Goal: Information Seeking & Learning: Check status

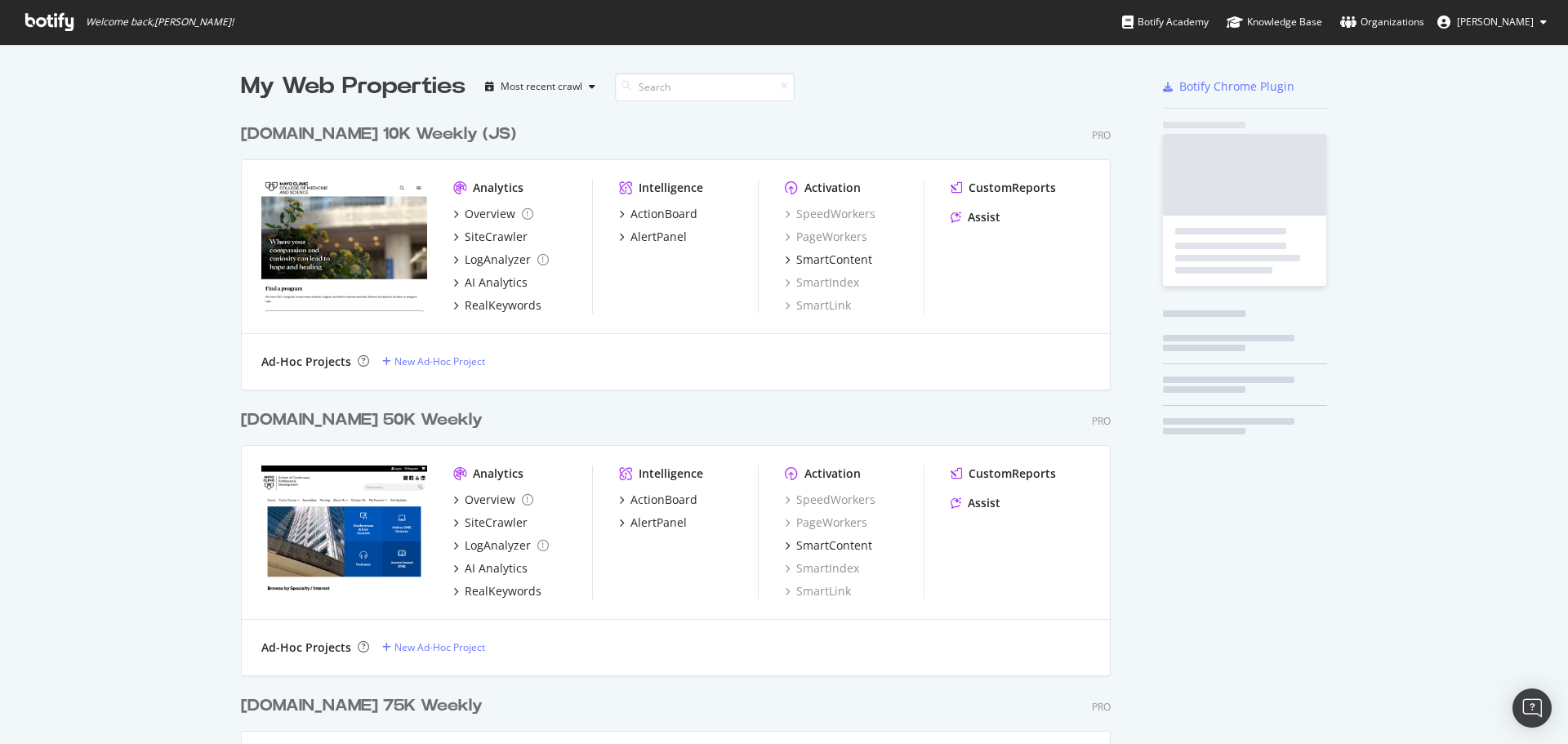
scroll to position [2320, 870]
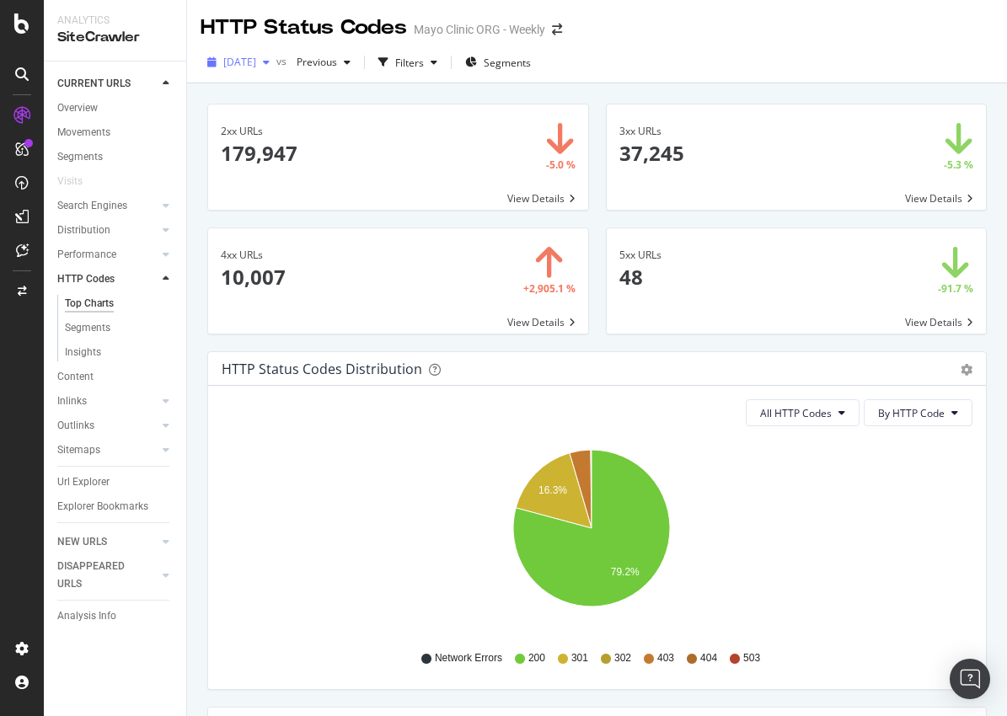
click at [253, 62] on span "2025 Jul. 30th" at bounding box center [239, 62] width 33 height 14
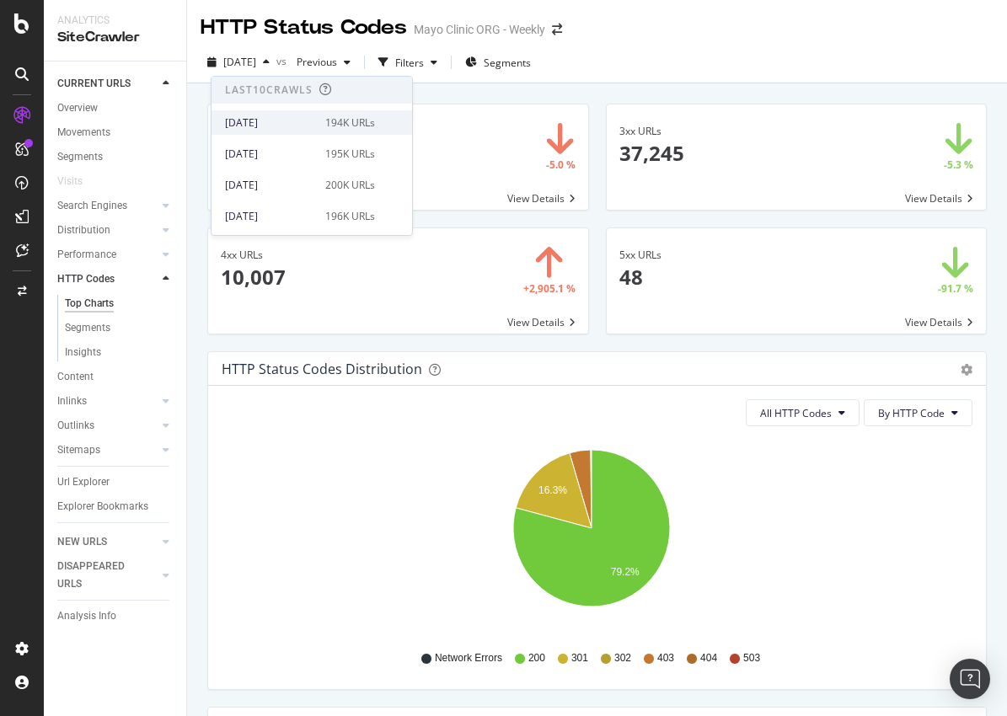
click at [249, 124] on div "[DATE]" at bounding box center [270, 122] width 90 height 15
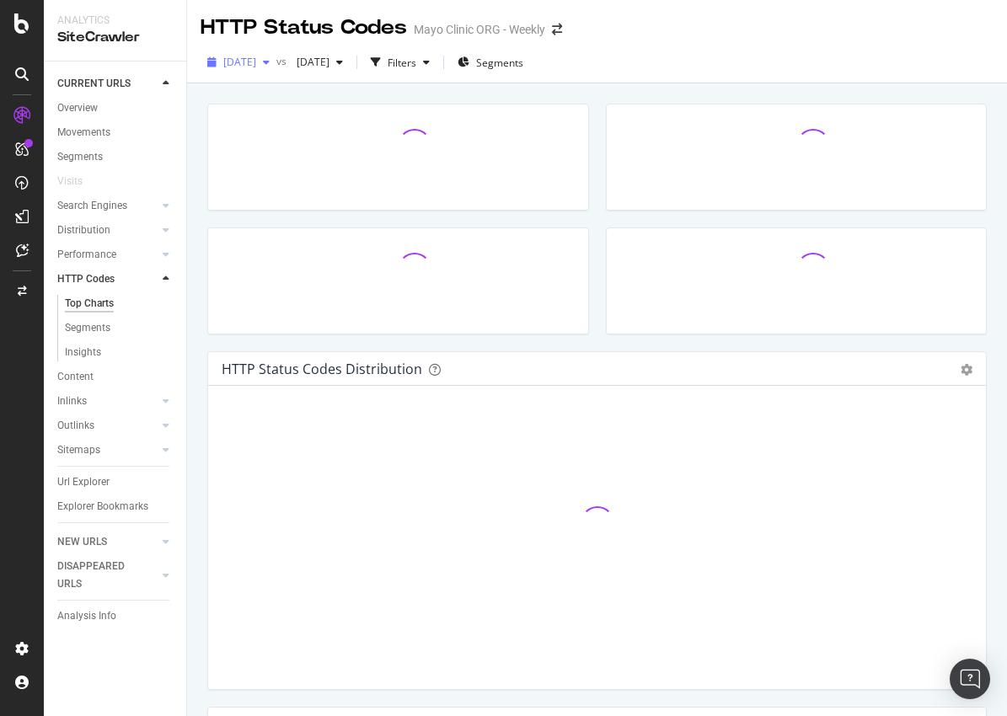
click at [257, 71] on div "[DATE]" at bounding box center [239, 62] width 76 height 25
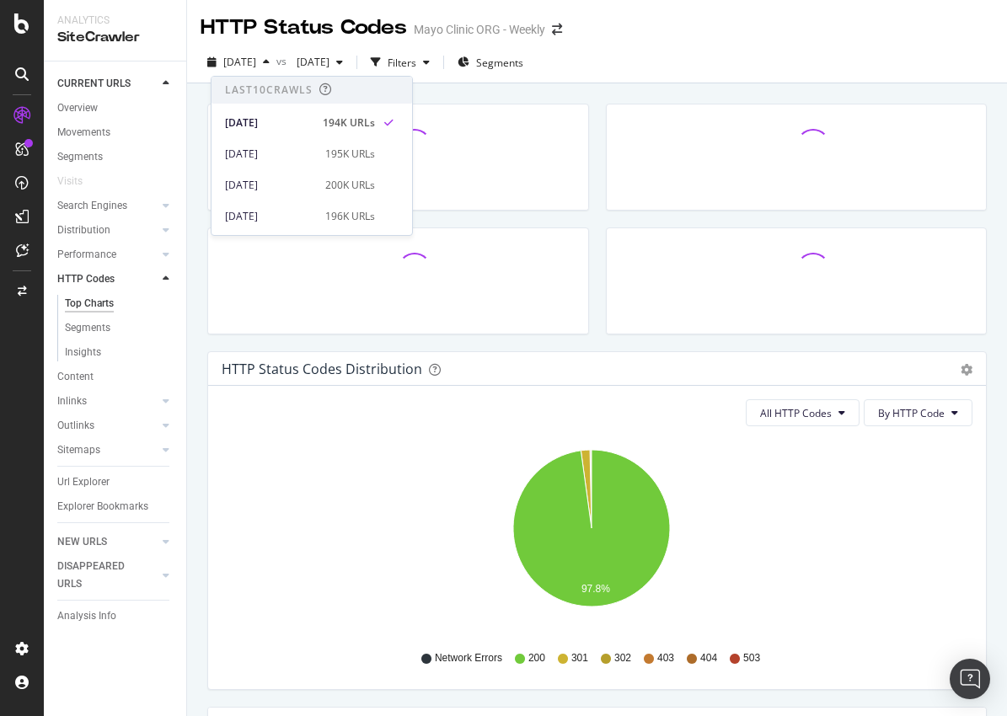
drag, startPoint x: 276, startPoint y: 123, endPoint x: 287, endPoint y: 89, distance: 35.4
click at [287, 89] on div "Last 10 Crawls 2025 Oct. 1st 194K URLs 2025 Sep. 24th 195K URLs 2025 Sep. 17th …" at bounding box center [311, 246] width 201 height 339
click at [276, 157] on div "[DATE]" at bounding box center [270, 154] width 90 height 15
click at [329, 55] on span "[DATE]" at bounding box center [310, 62] width 40 height 14
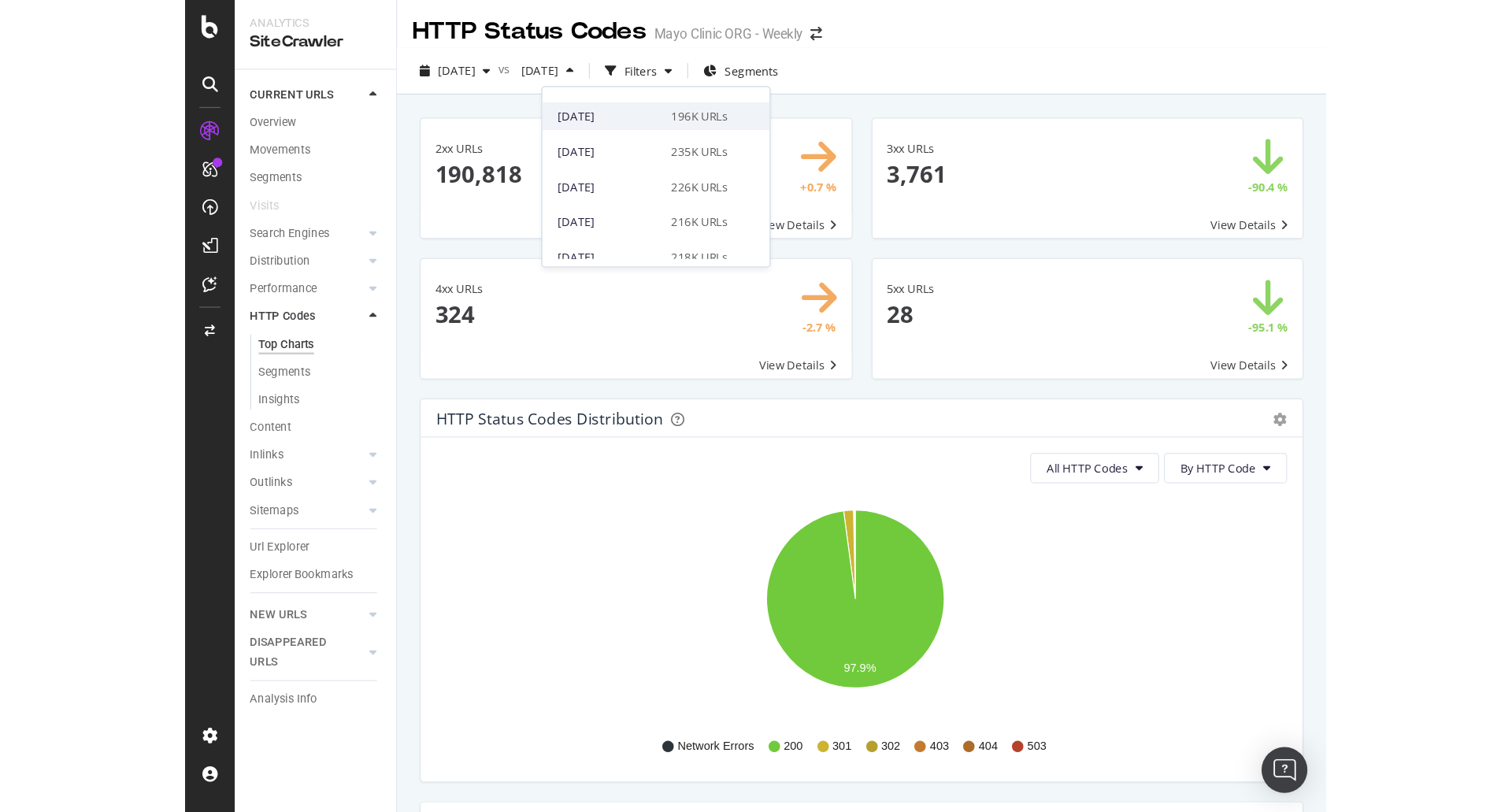
scroll to position [78, 0]
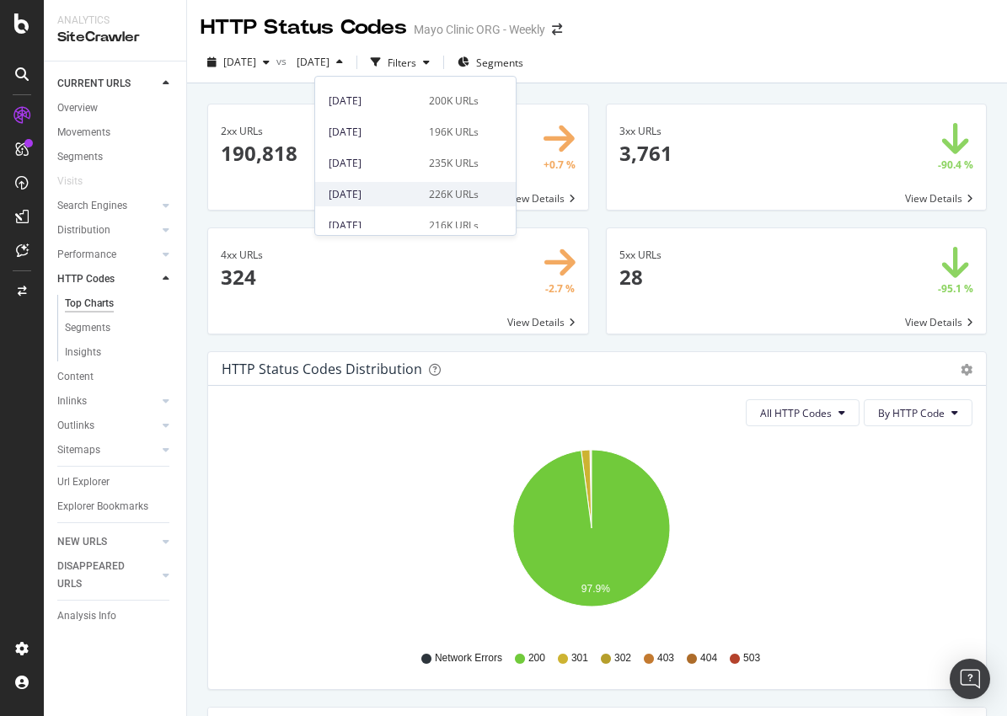
click at [420, 194] on div "[DATE] 226K URLs" at bounding box center [404, 194] width 150 height 15
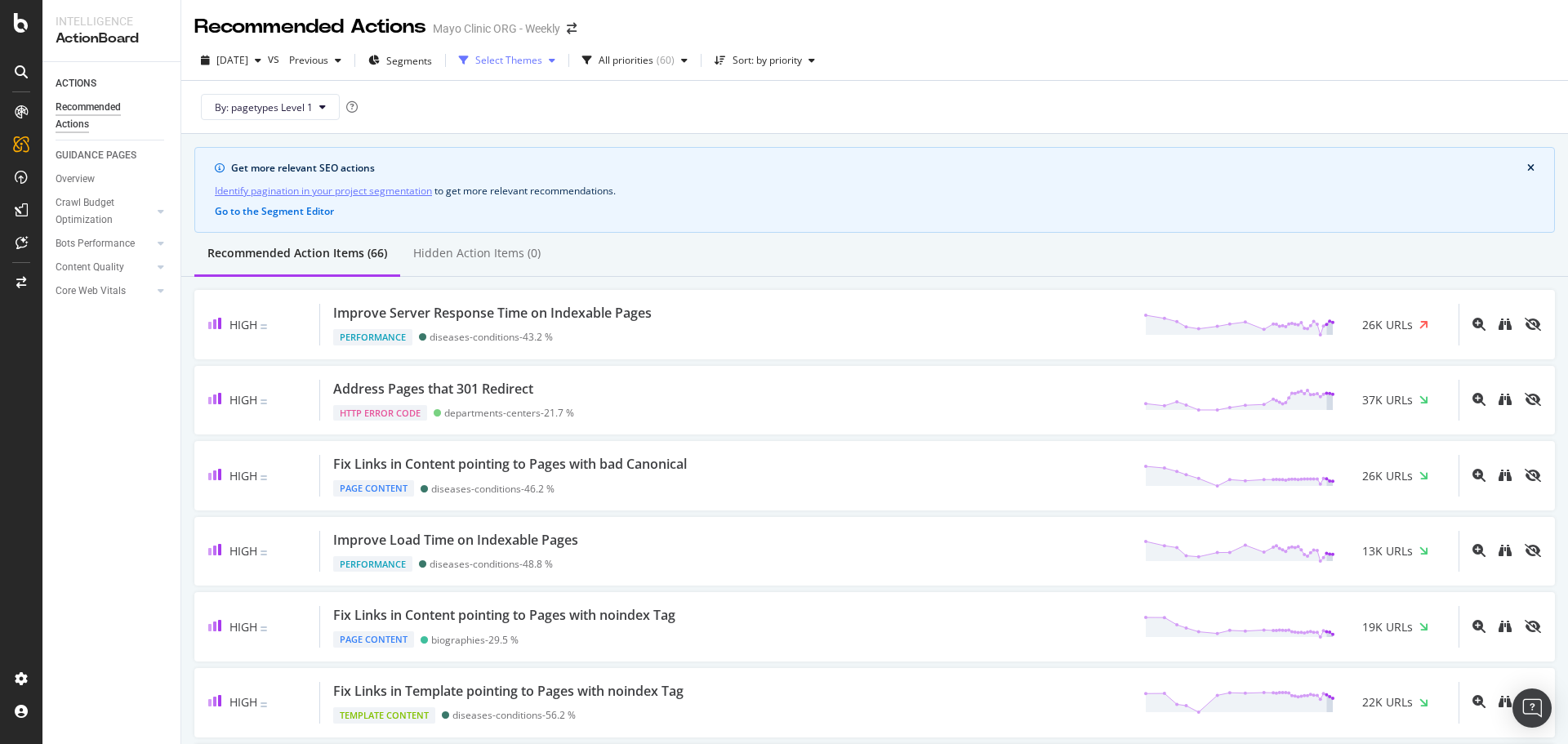
click at [531, 68] on div "Select Themes" at bounding box center [507, 60] width 110 height 24
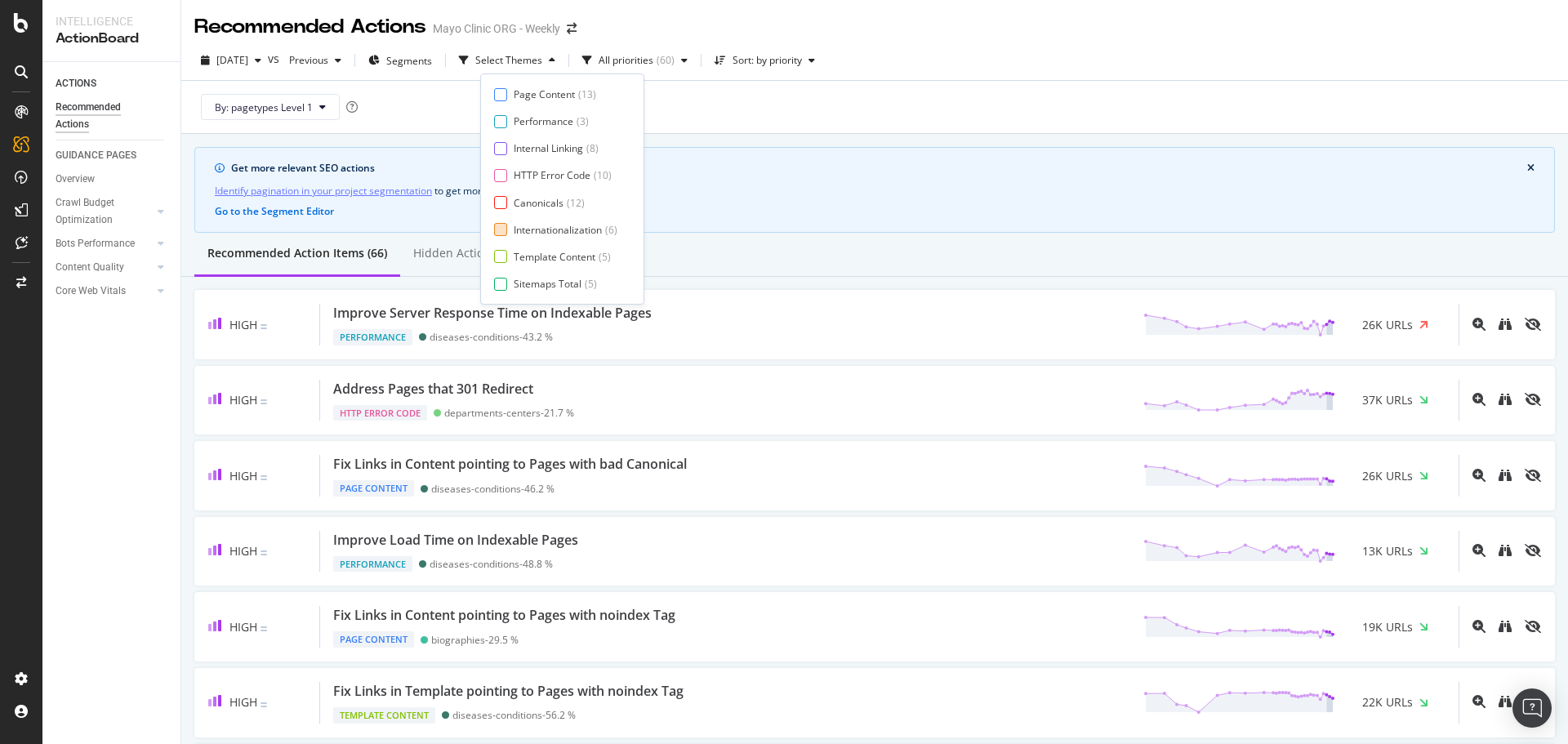
click at [549, 231] on div "Internationalization" at bounding box center [557, 230] width 88 height 14
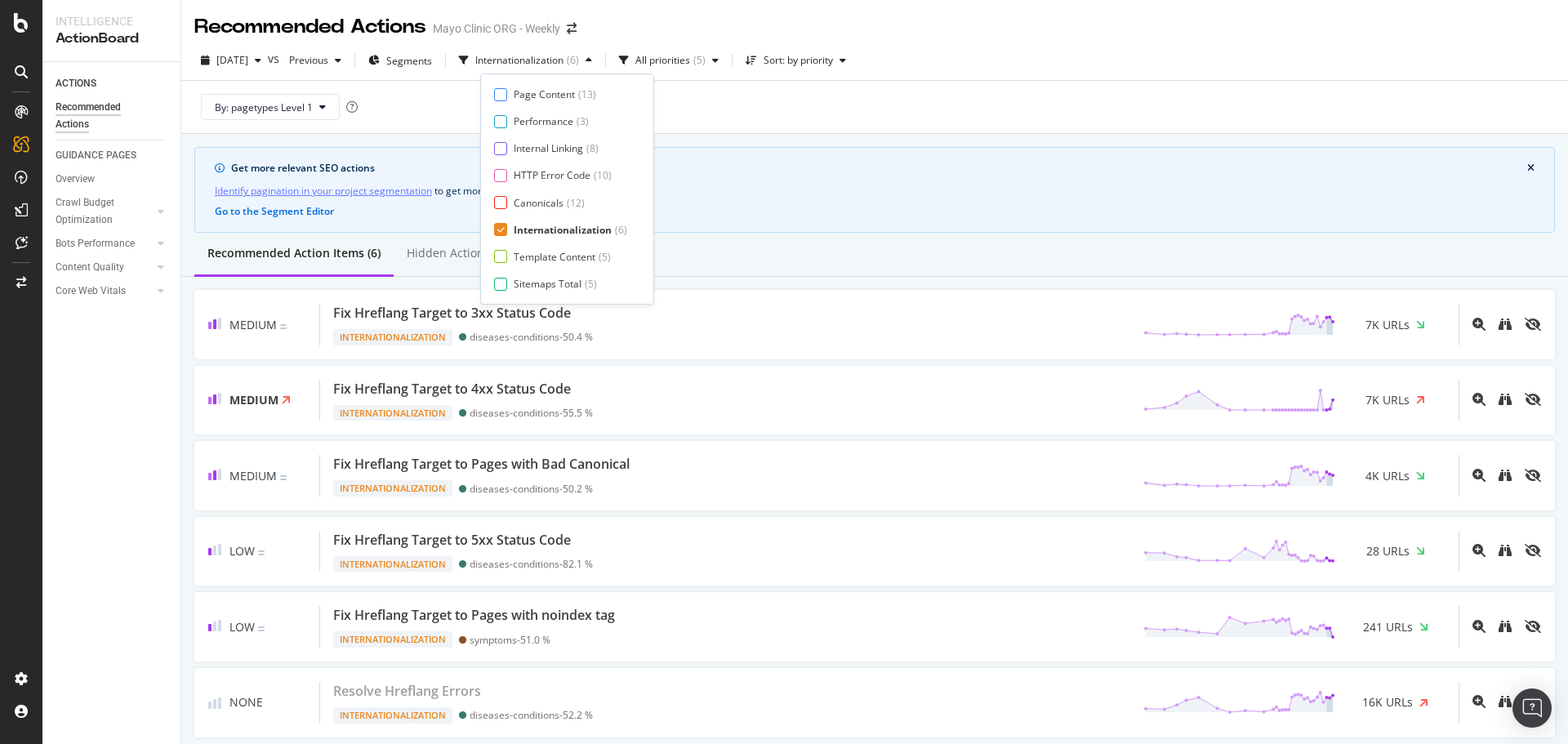
click at [856, 166] on div "Get more relevant SEO actions" at bounding box center [878, 168] width 1296 height 15
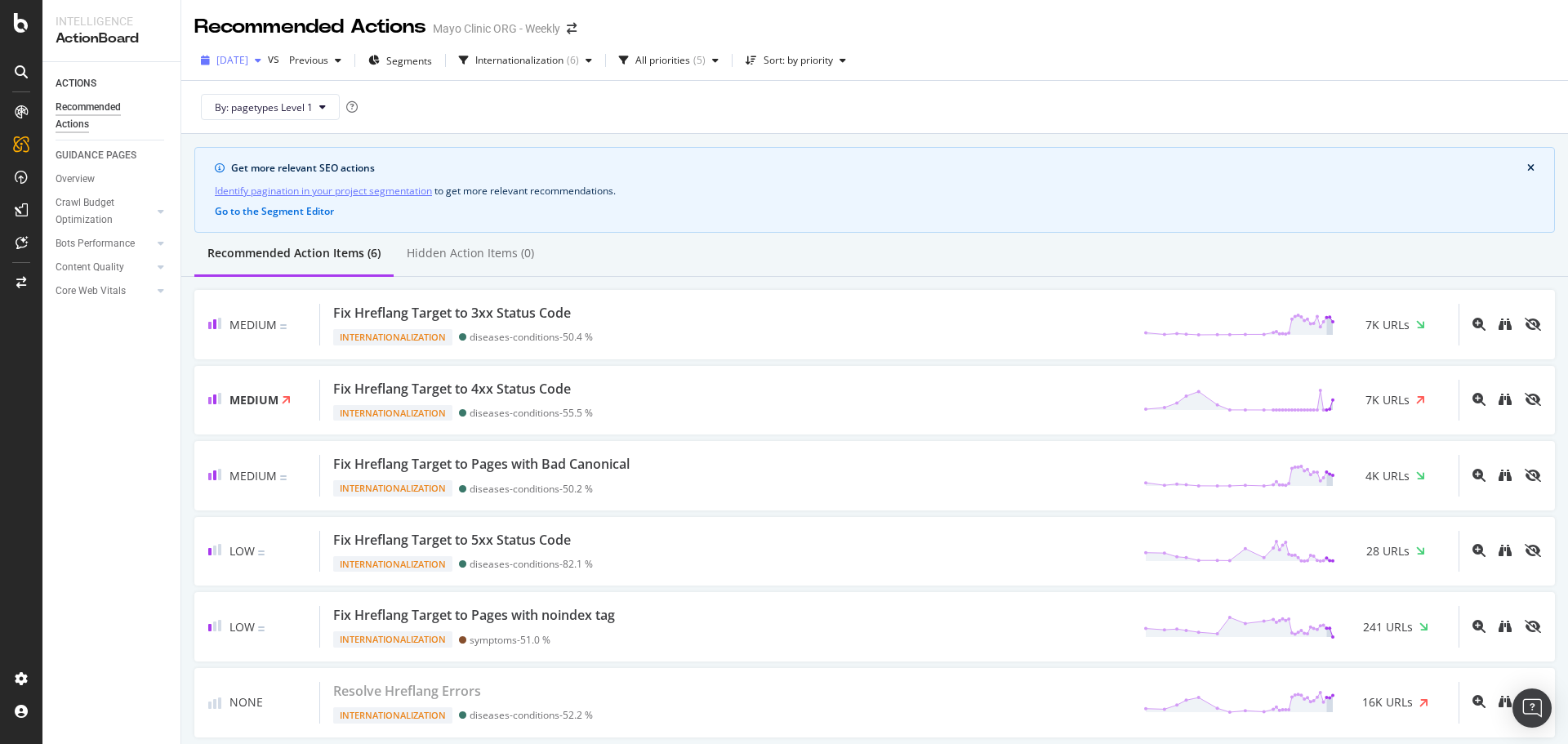
click at [248, 63] on span "[DATE]" at bounding box center [232, 60] width 32 height 14
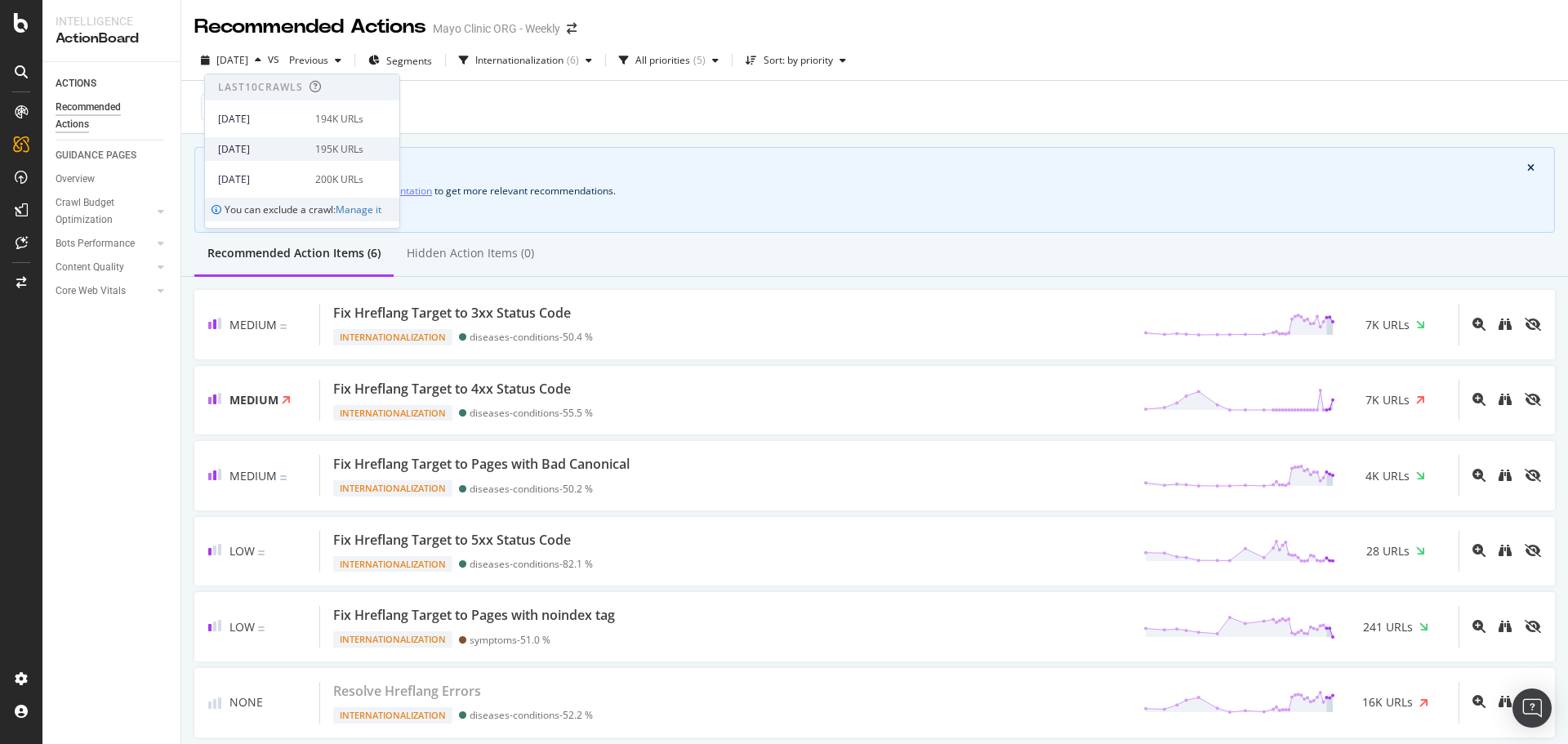
click at [298, 142] on div "[DATE]" at bounding box center [262, 149] width 87 height 15
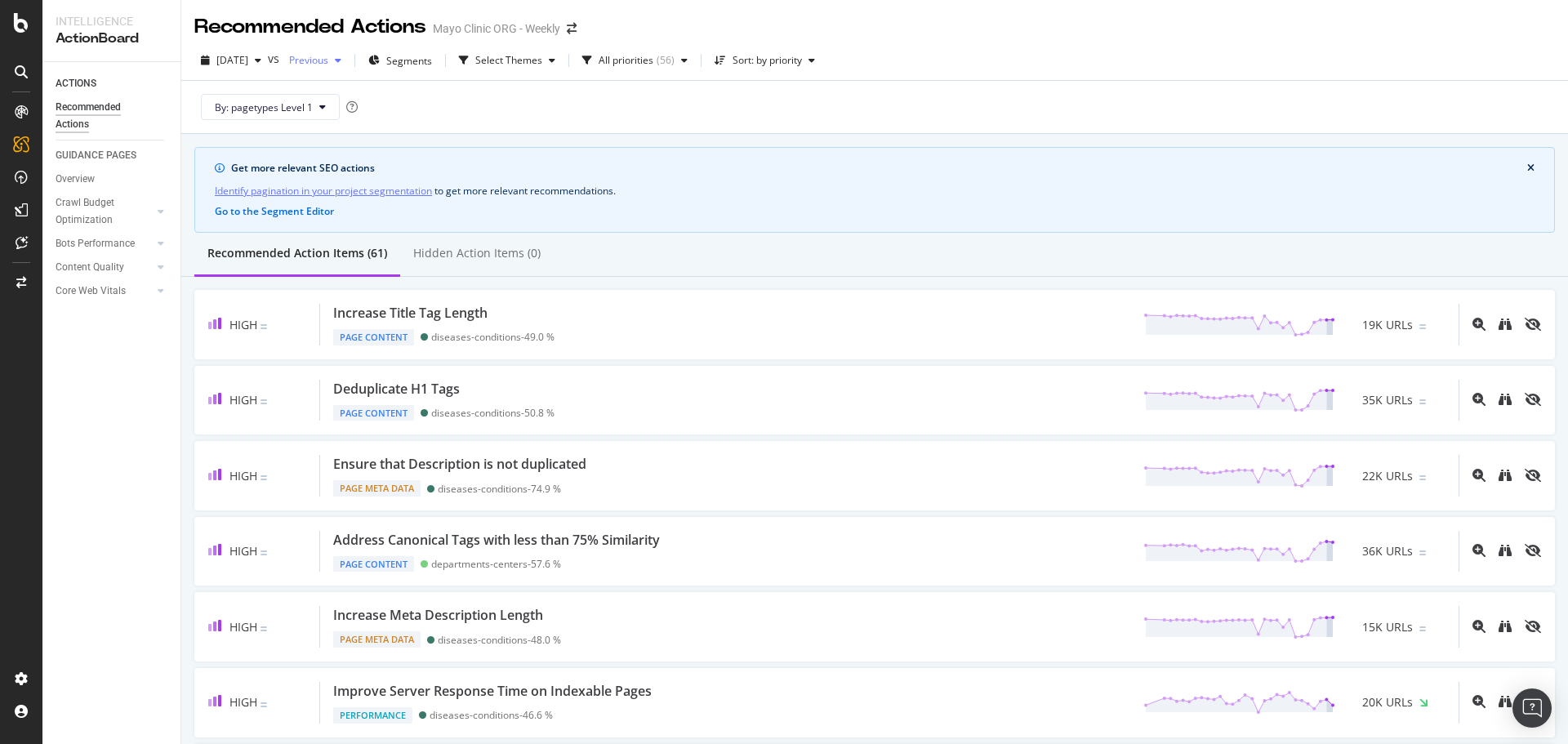
click at [329, 64] on span "Previous" at bounding box center [305, 60] width 46 height 14
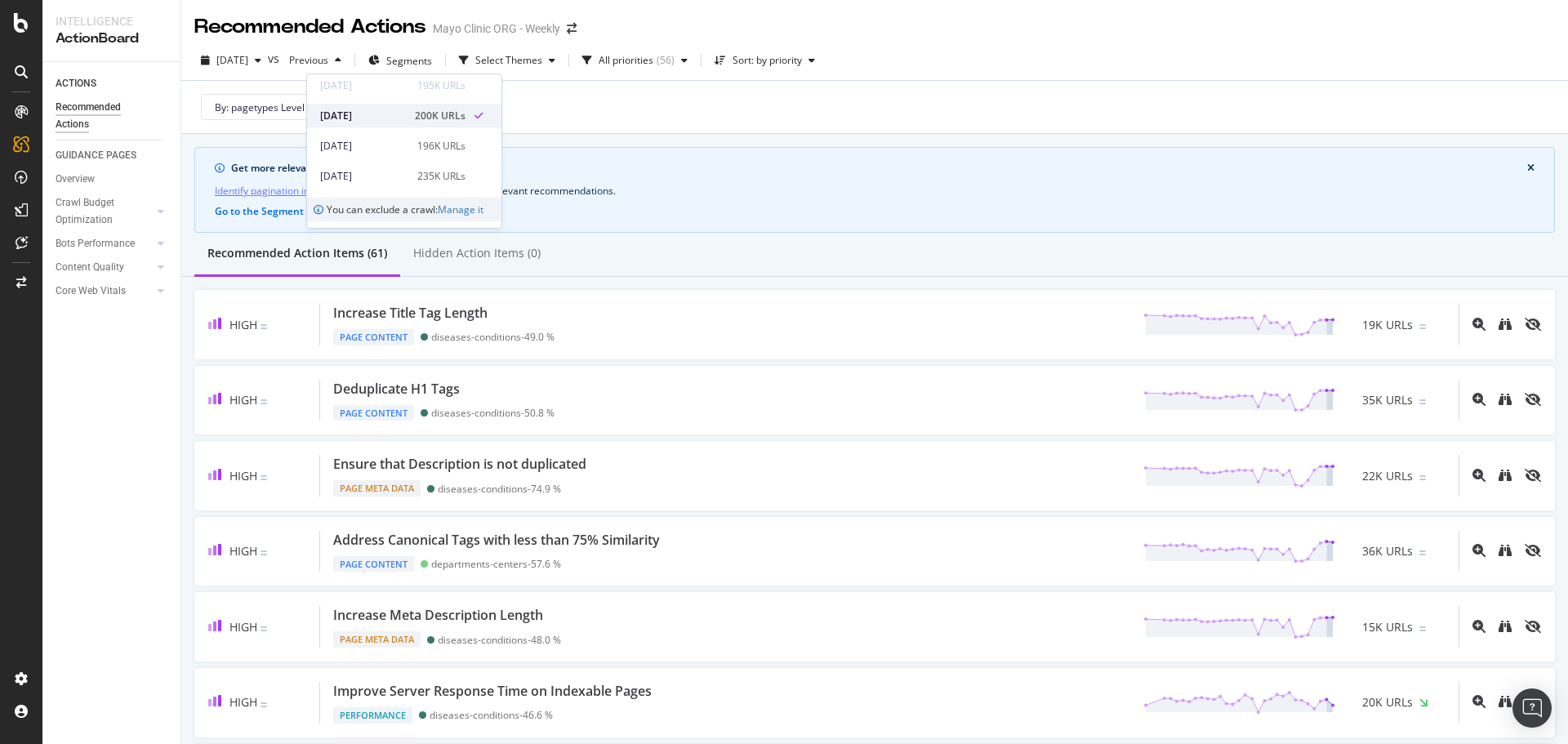
scroll to position [164, 0]
click at [413, 118] on div "[DATE] 216K URLs" at bounding box center [404, 133] width 195 height 30
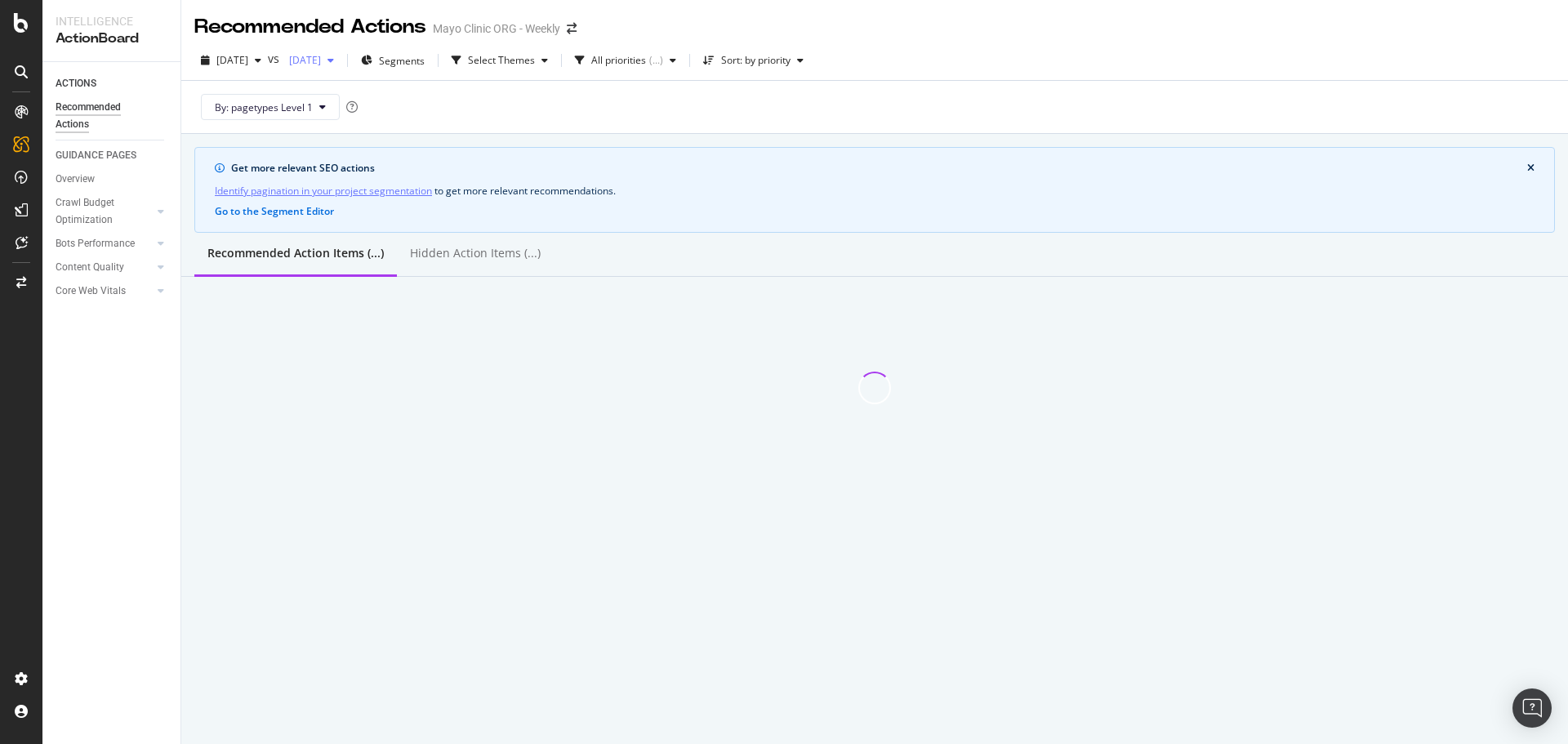
click at [321, 66] on span "[DATE]" at bounding box center [302, 60] width 39 height 14
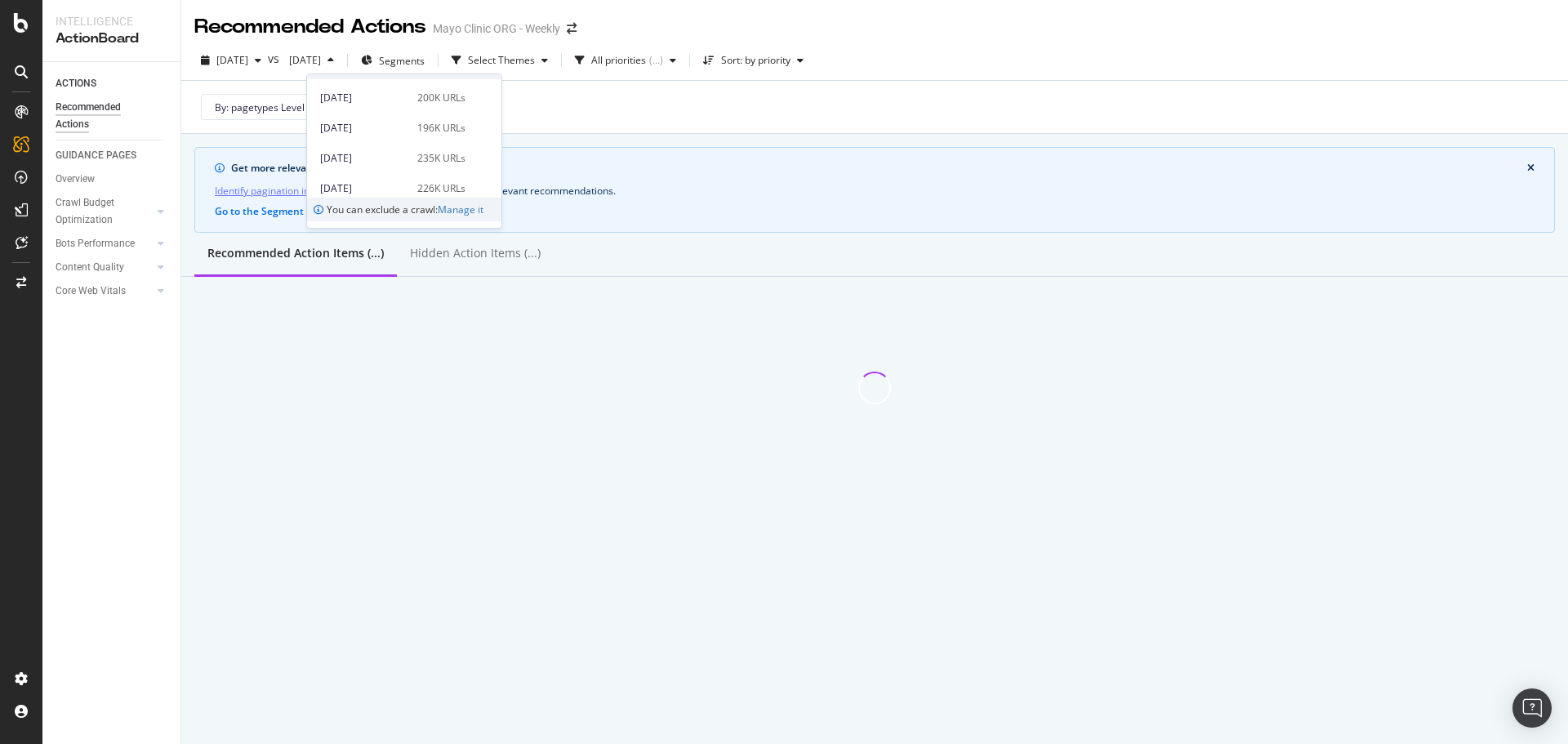
scroll to position [164, 0]
click at [406, 108] on div "[DATE] 226K URLs" at bounding box center [392, 107] width 145 height 15
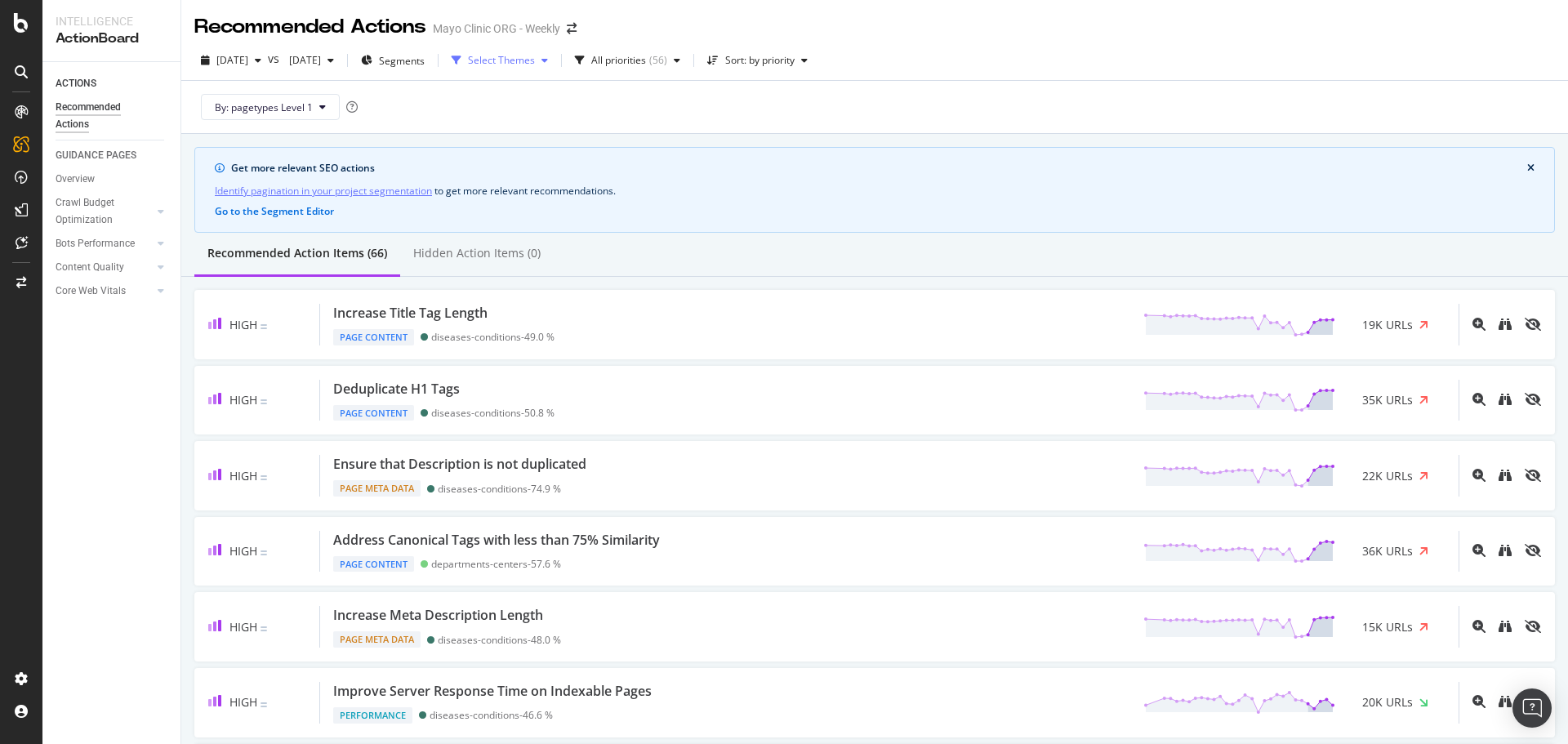
click at [541, 49] on div "Select Themes" at bounding box center [499, 60] width 110 height 24
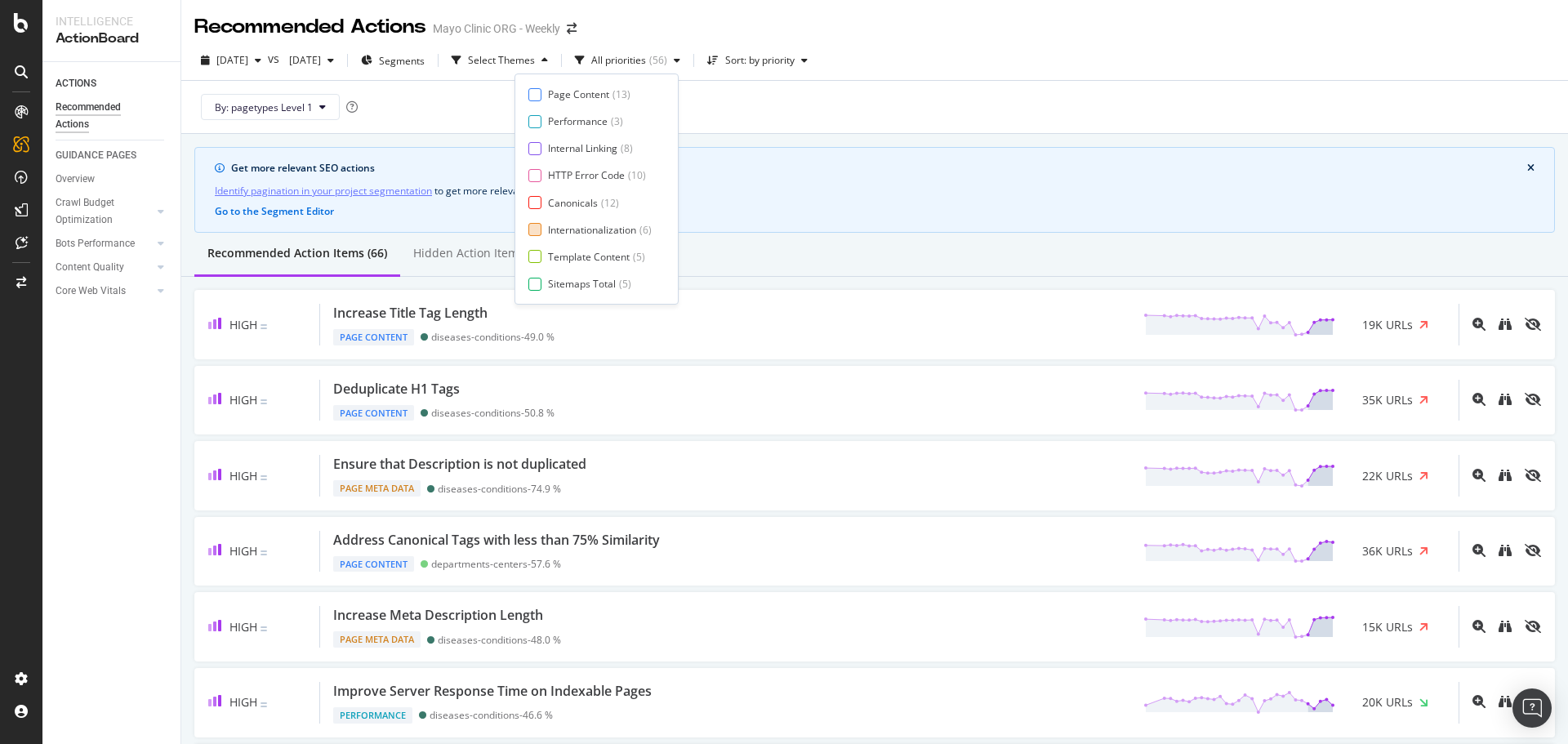
click at [574, 232] on div "Internationalization" at bounding box center [591, 230] width 88 height 14
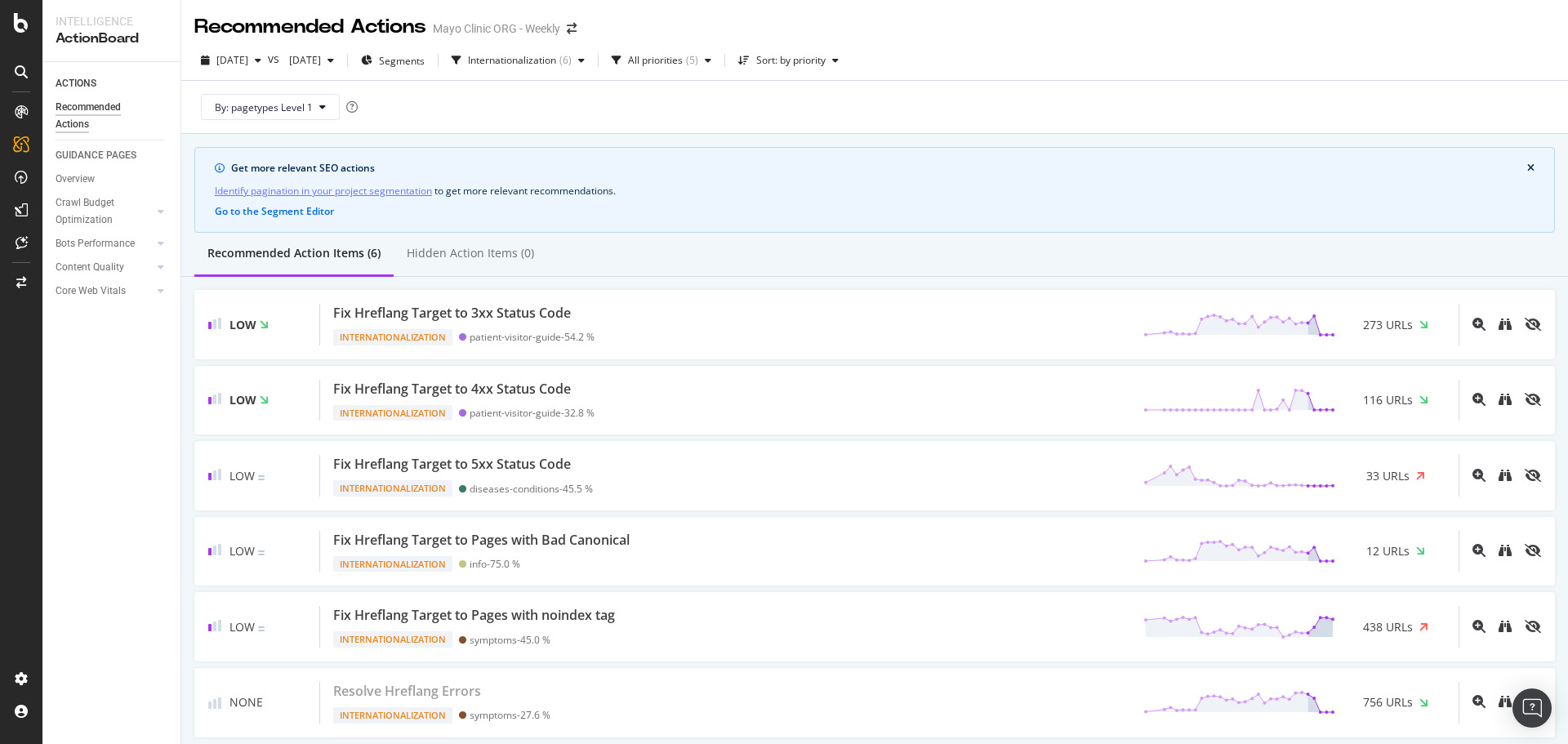
click at [920, 120] on div "By: pagetypes Level 1" at bounding box center [875, 107] width 1361 height 52
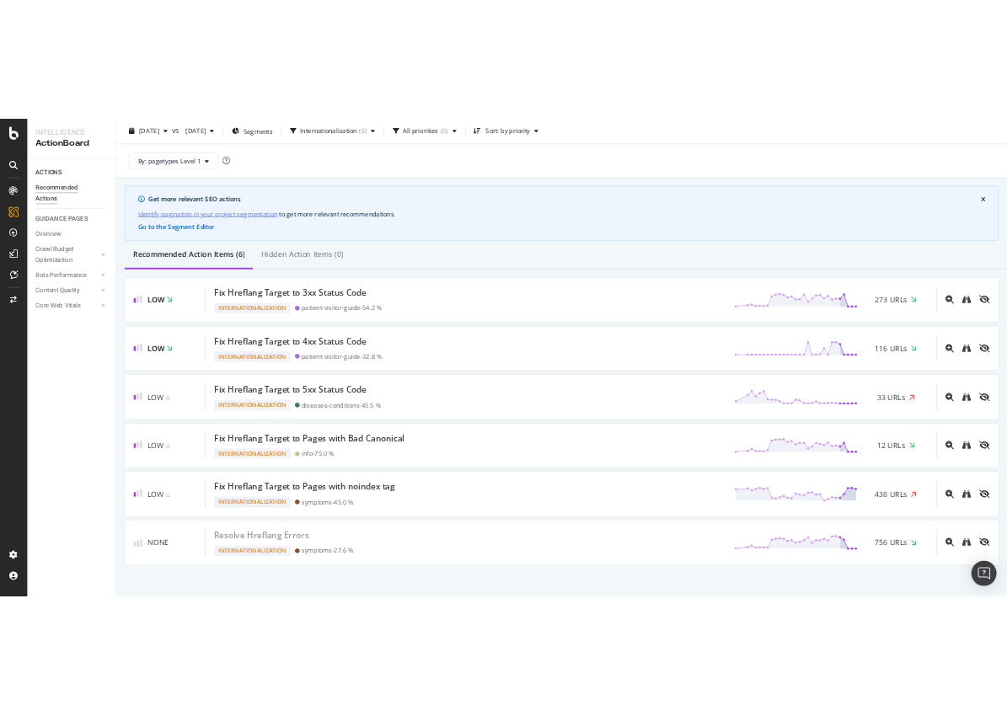
scroll to position [66, 0]
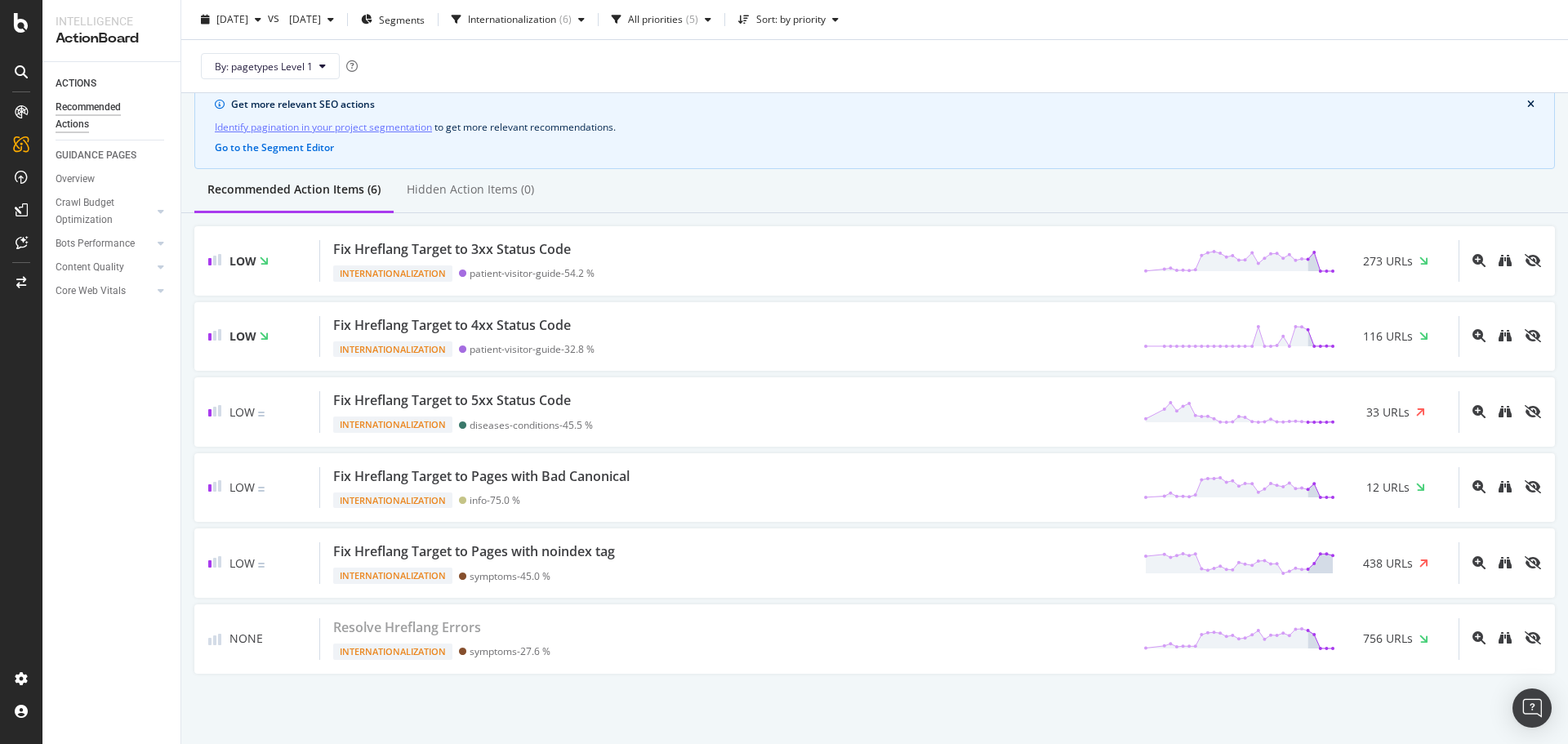
click at [423, 697] on div "Get more relevant SEO actions Identify pagination in your project segmentation …" at bounding box center [874, 406] width 1387 height 672
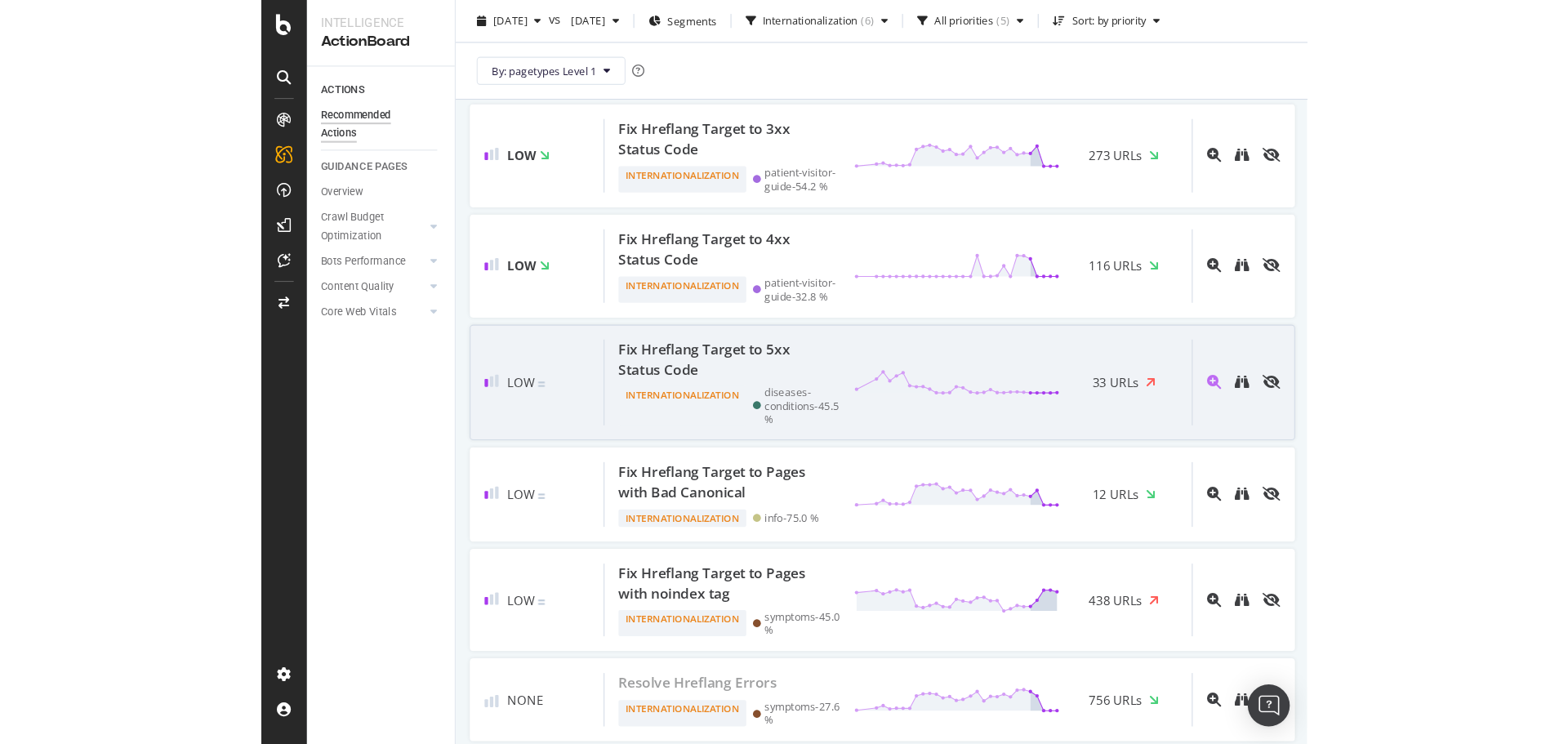
scroll to position [319, 0]
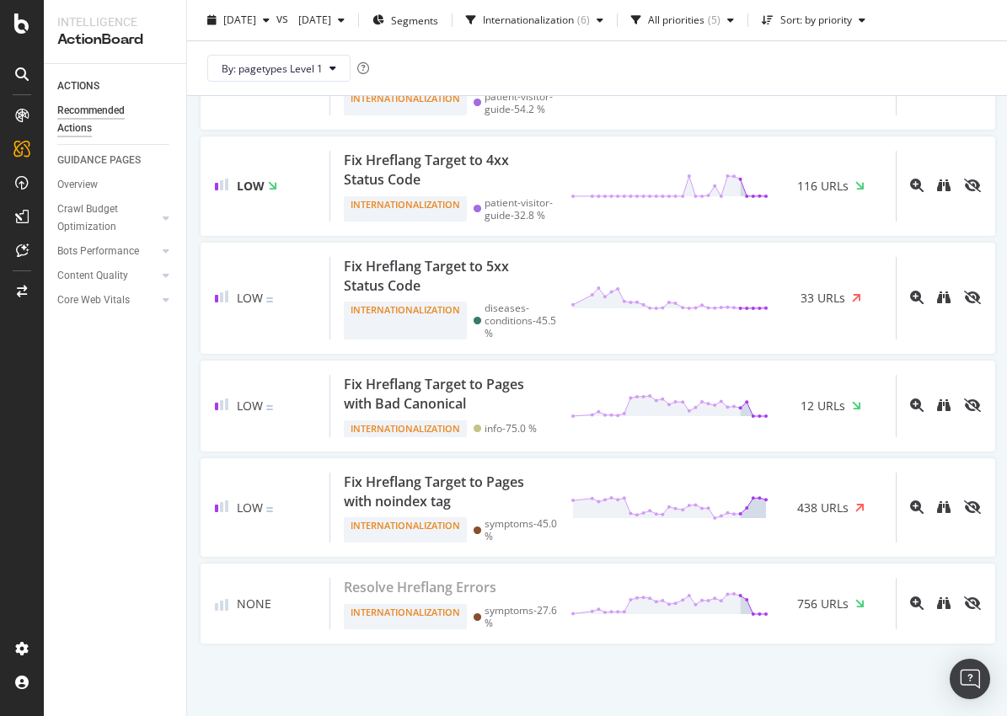
click at [313, 698] on div "Get more relevant SEO actions Identify pagination in your project segmentation …" at bounding box center [597, 292] width 821 height 847
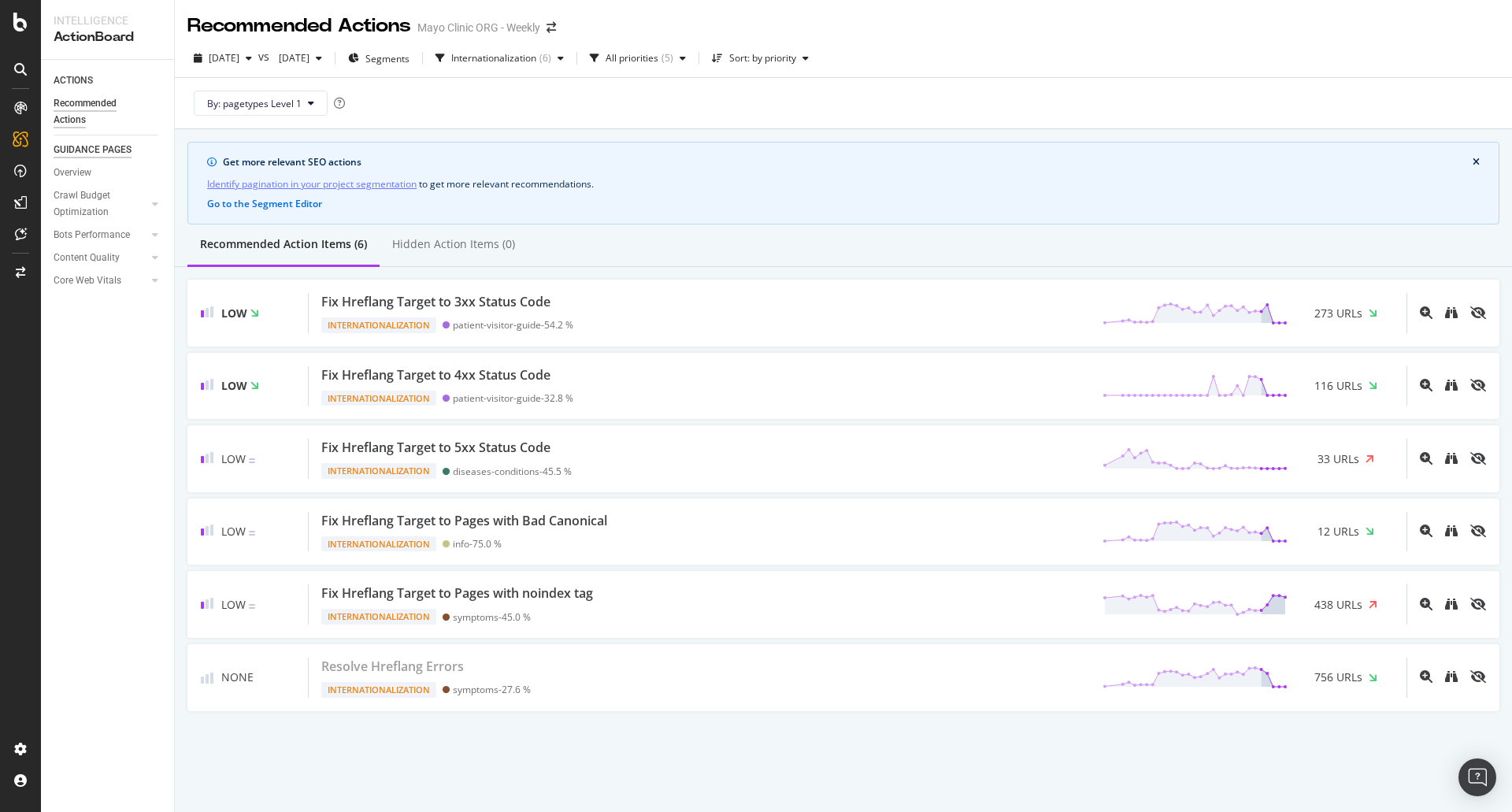
scroll to position [0, 0]
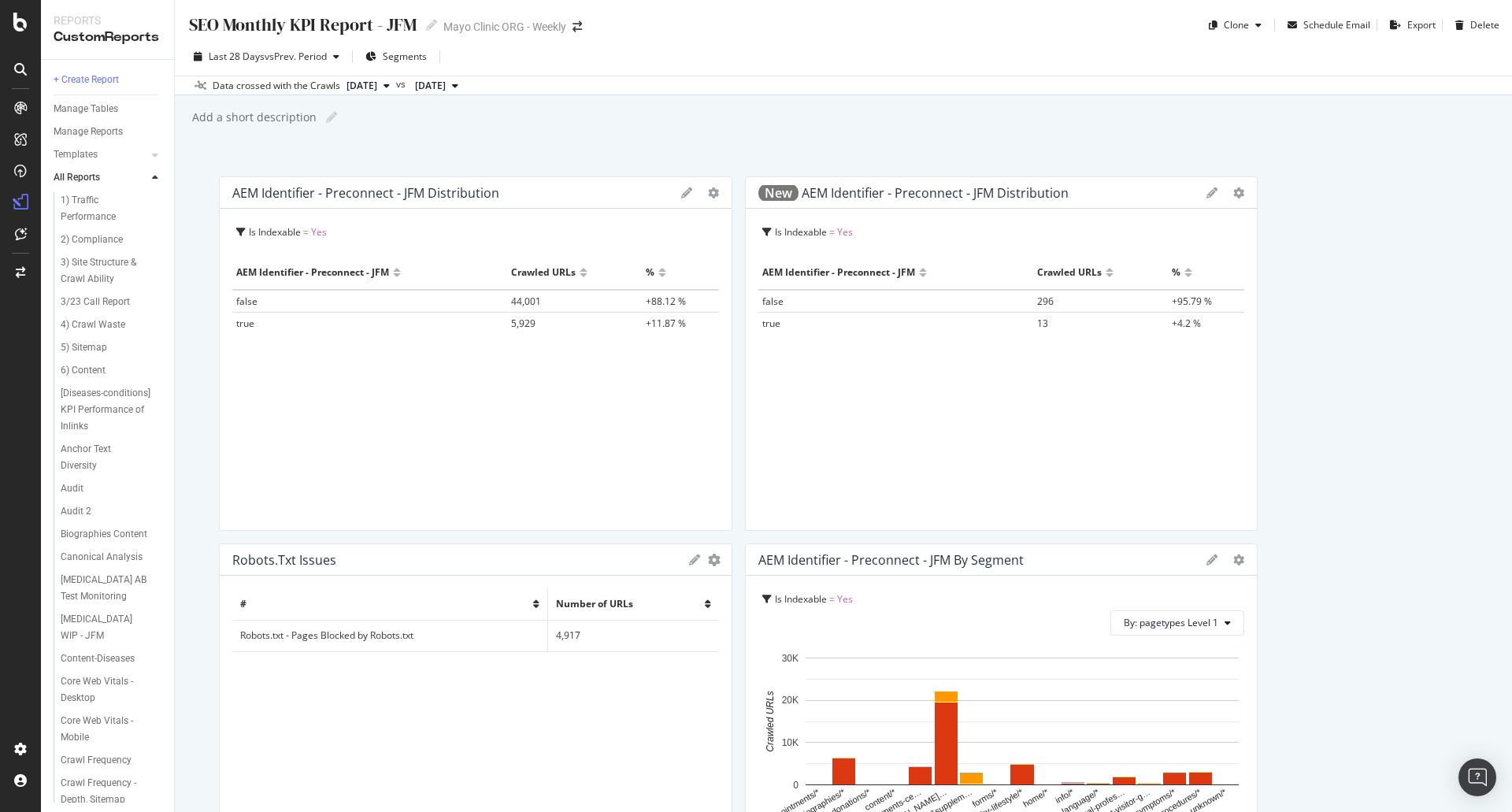
click at [446, 82] on span "[DATE]" at bounding box center [430, 85] width 31 height 14
click at [378, 82] on span "[DATE]" at bounding box center [362, 85] width 31 height 14
click at [446, 84] on span "[DATE]" at bounding box center [430, 85] width 31 height 14
click at [376, 85] on span "[DATE]" at bounding box center [362, 85] width 31 height 14
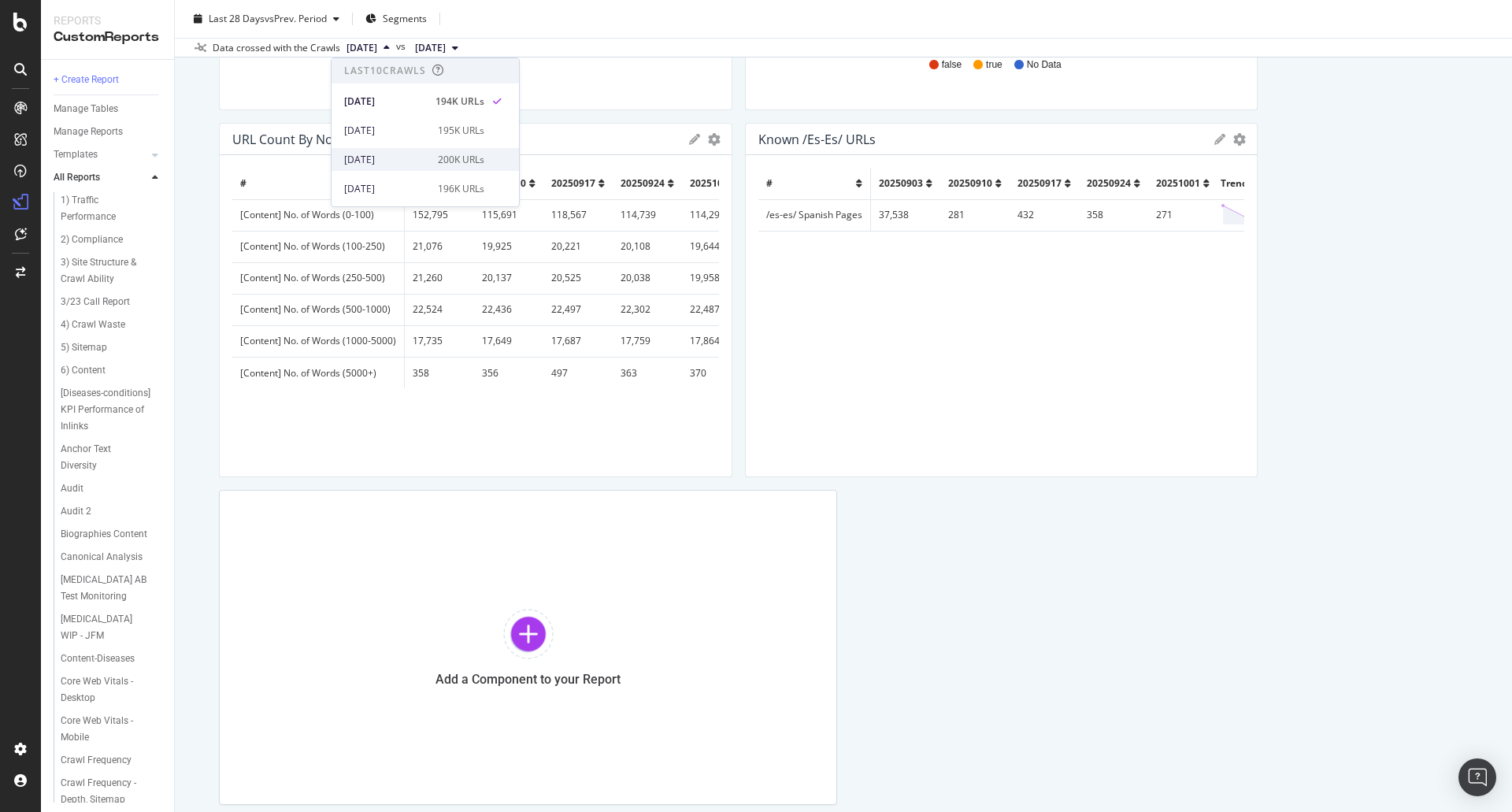
scroll to position [78, 0]
click at [378, 131] on div "2025 Sep. 3rd 235K URLs" at bounding box center [425, 138] width 188 height 22
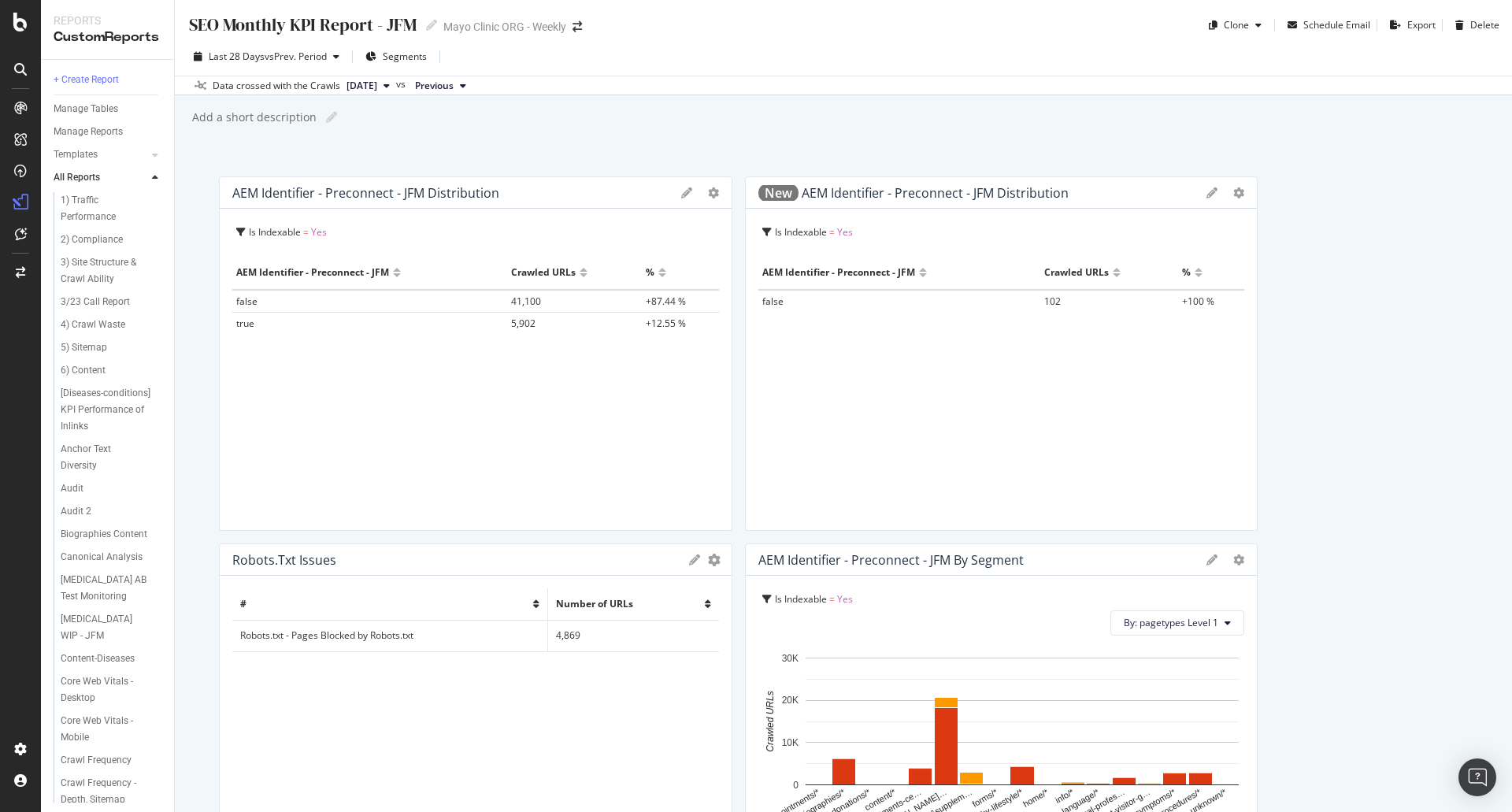
click at [651, 301] on span "+87.44 %" at bounding box center [665, 301] width 40 height 13
drag, startPoint x: 681, startPoint y: 303, endPoint x: 605, endPoint y: 303, distance: 76.0
click at [605, 303] on tr "false 41,100 +87.44 %" at bounding box center [476, 301] width 487 height 22
click at [670, 303] on span "+87.44 %" at bounding box center [665, 301] width 40 height 13
click at [658, 271] on div at bounding box center [662, 265] width 7 height 12
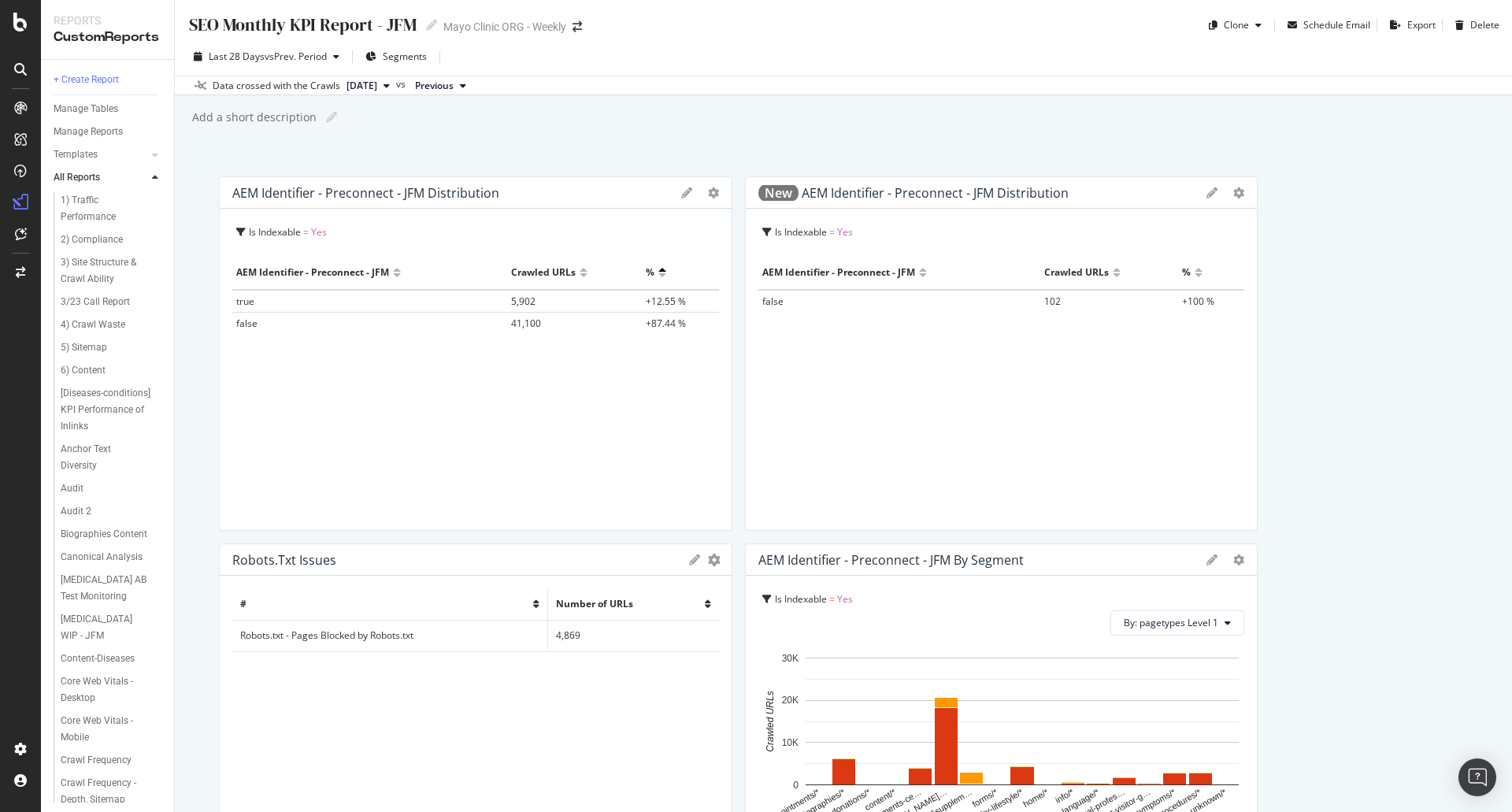
click at [659, 272] on div at bounding box center [662, 272] width 7 height 25
click at [659, 268] on div at bounding box center [662, 265] width 7 height 12
click at [659, 272] on div at bounding box center [662, 272] width 7 height 25
click at [659, 276] on div at bounding box center [662, 272] width 7 height 25
click at [659, 276] on div at bounding box center [662, 278] width 7 height 12
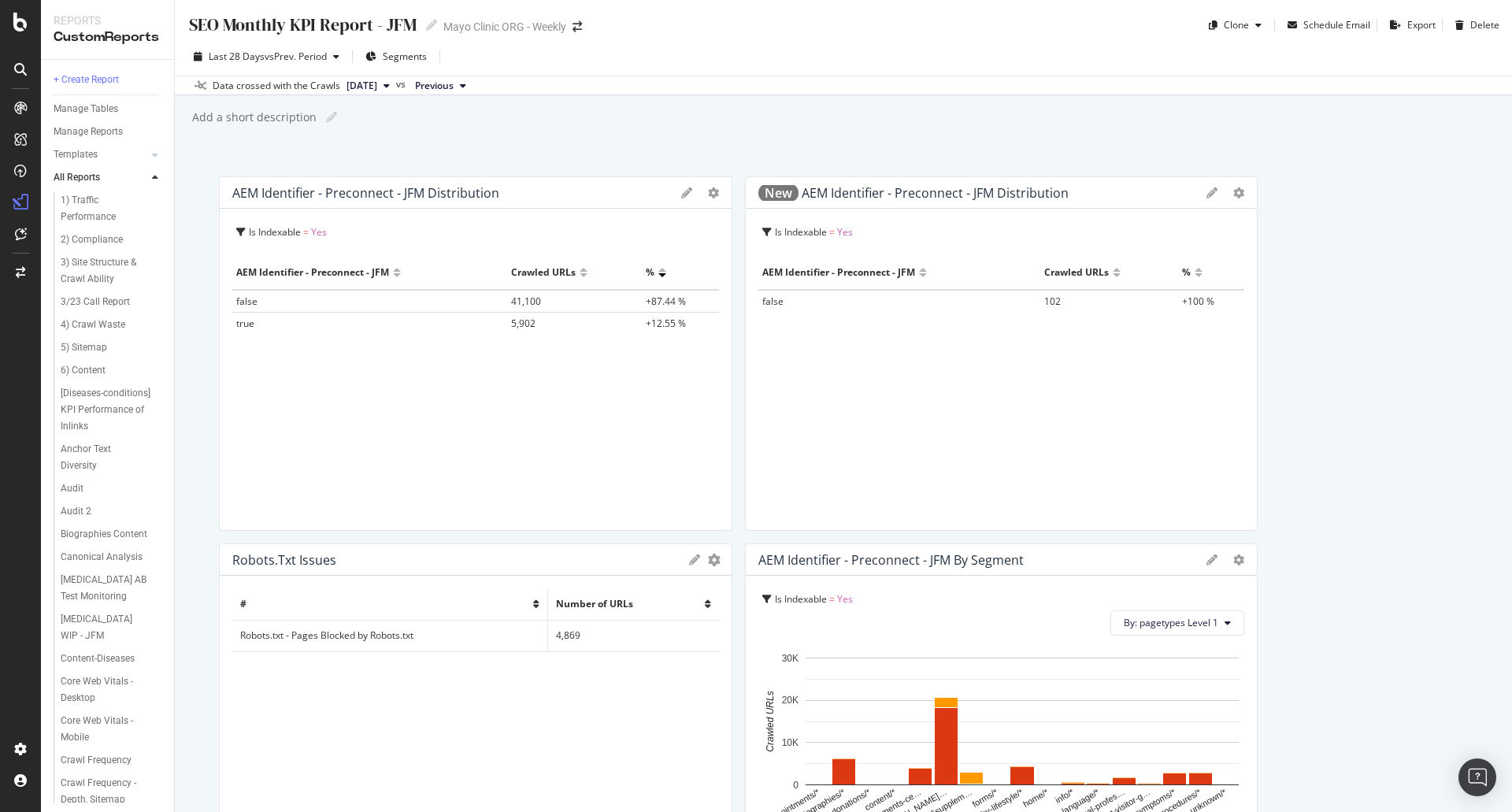
drag, startPoint x: 477, startPoint y: 292, endPoint x: 450, endPoint y: 248, distance: 51.6
click at [450, 248] on div "Is Indexable = Yes Hold CTRL while clicking to filter the report. AEM Identifie…" at bounding box center [476, 369] width 512 height 321
click at [521, 308] on td "41,100" at bounding box center [575, 301] width 135 height 22
drag, startPoint x: 536, startPoint y: 339, endPoint x: 499, endPoint y: 295, distance: 57.5
click at [499, 295] on div "AEM Identifier - Preconnect - JFM Crawled URLs % false 41,100 +87.44 % true 5,9…" at bounding box center [476, 387] width 487 height 262
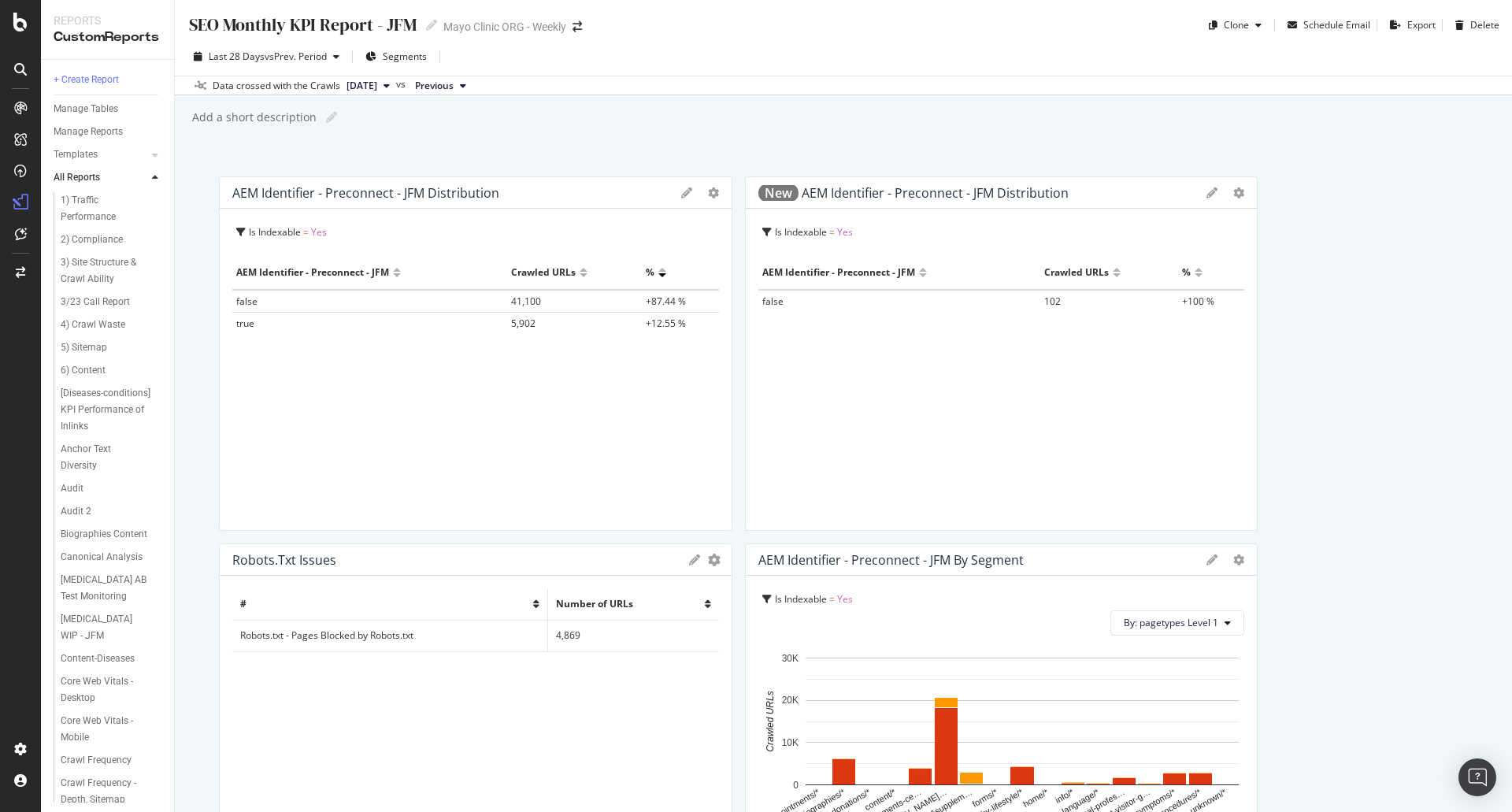
click at [359, 84] on span "[DATE]" at bounding box center [362, 85] width 31 height 14
click at [443, 173] on div "195K URLs" at bounding box center [461, 168] width 47 height 14
click at [446, 78] on span "[DATE]" at bounding box center [430, 85] width 31 height 14
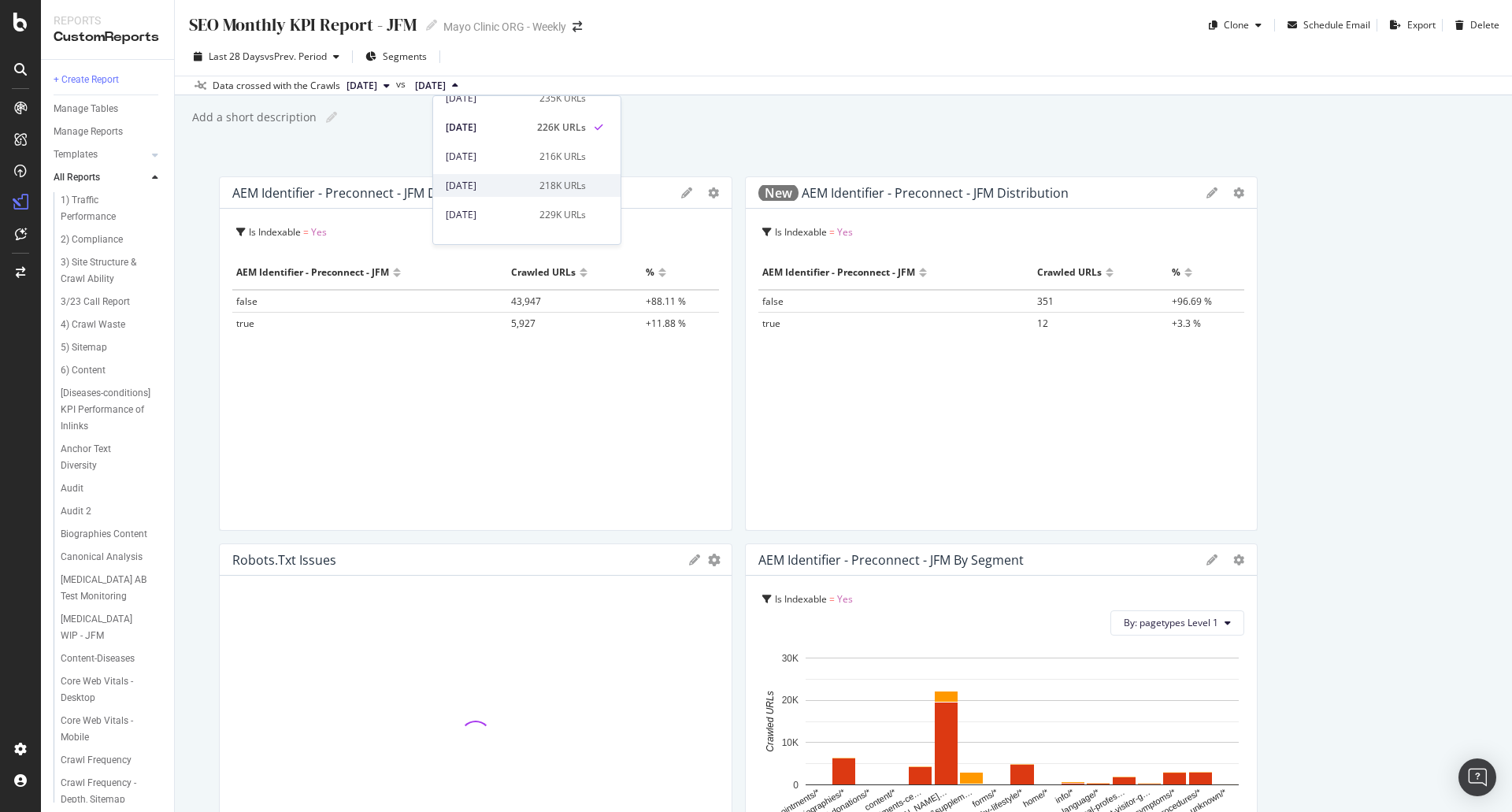
scroll to position [78, 0]
click at [704, 118] on div "Add a short description Add a short description" at bounding box center [851, 117] width 1321 height 23
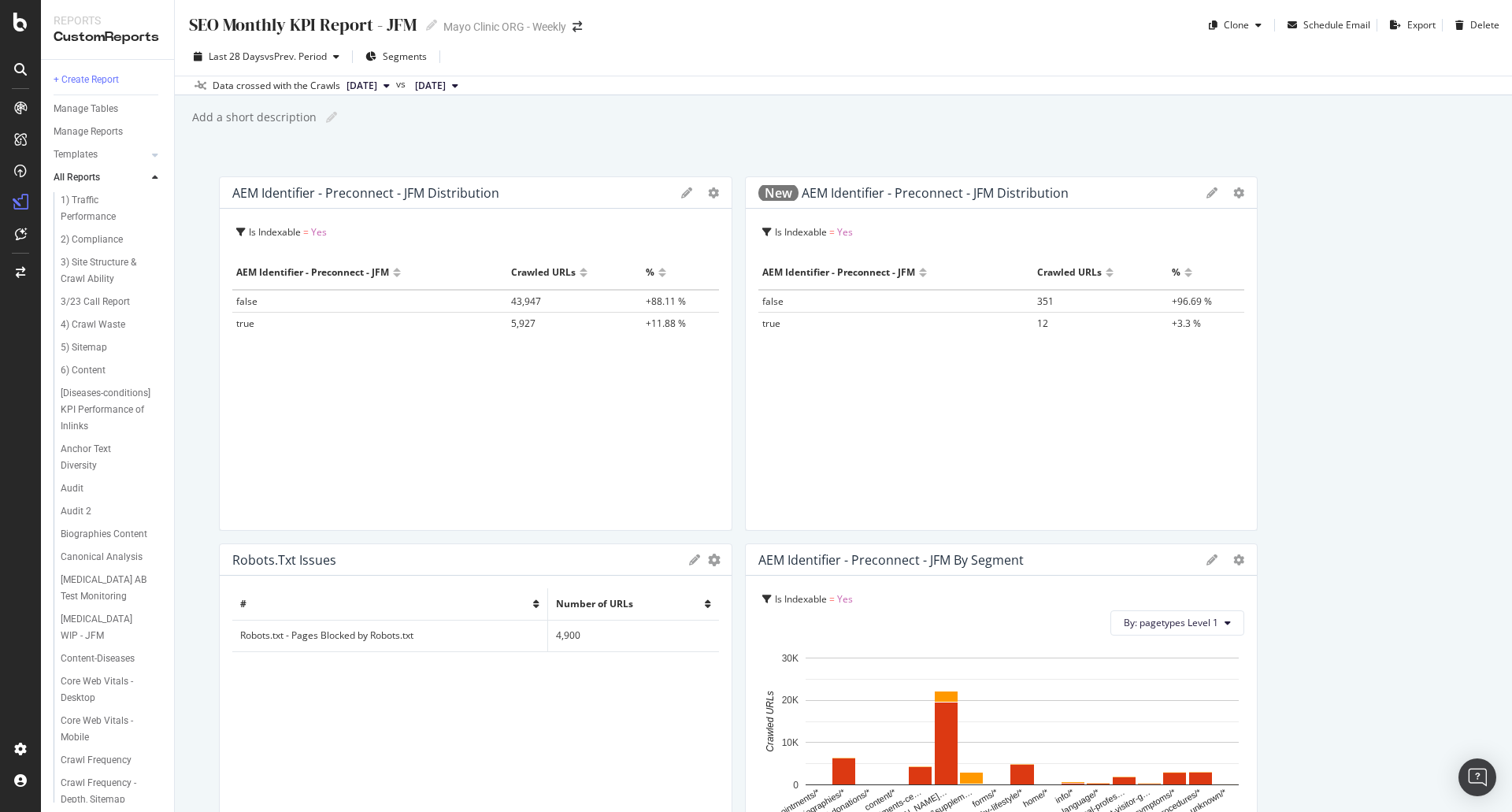
drag, startPoint x: 552, startPoint y: 348, endPoint x: 413, endPoint y: 307, distance: 144.9
click at [450, 298] on div "AEM Identifier - Preconnect - JFM Crawled URLs % false 43,947 +88.11 % true 5,9…" at bounding box center [476, 387] width 487 height 262
